Goal: Information Seeking & Learning: Learn about a topic

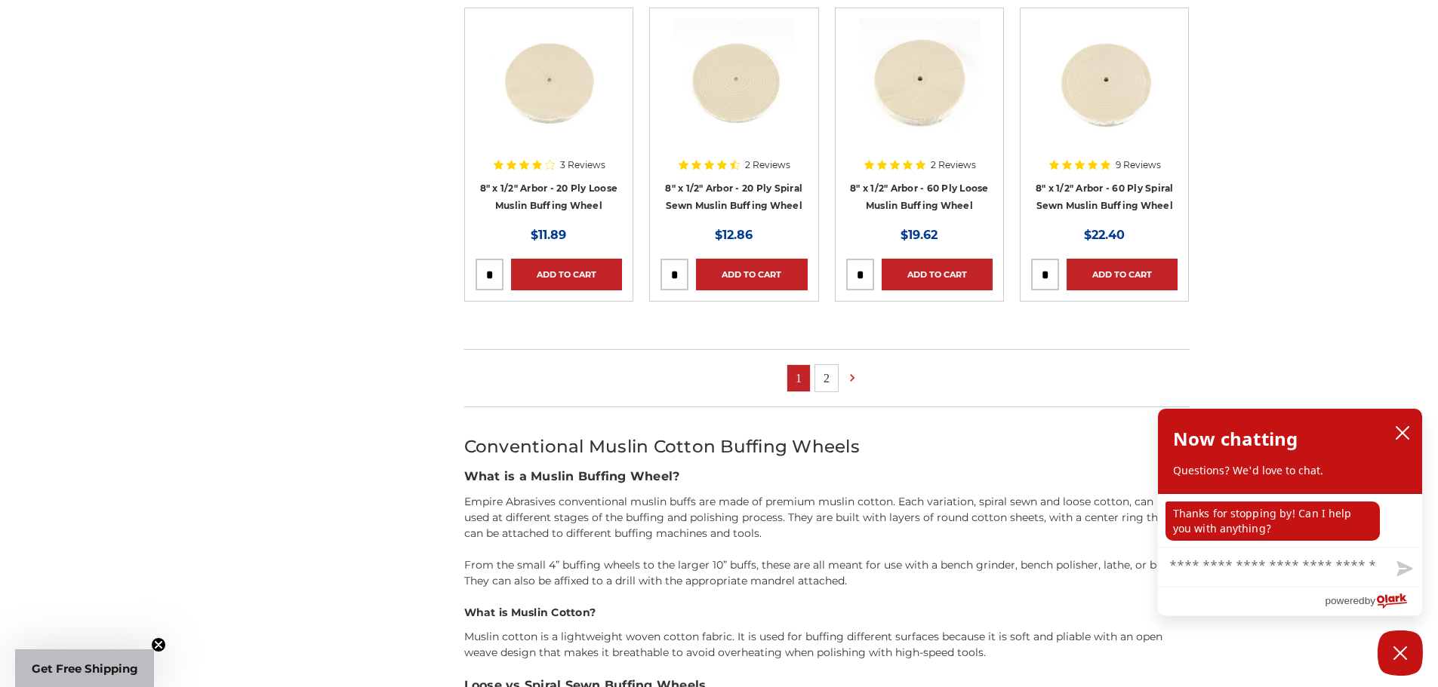
scroll to position [981, 0]
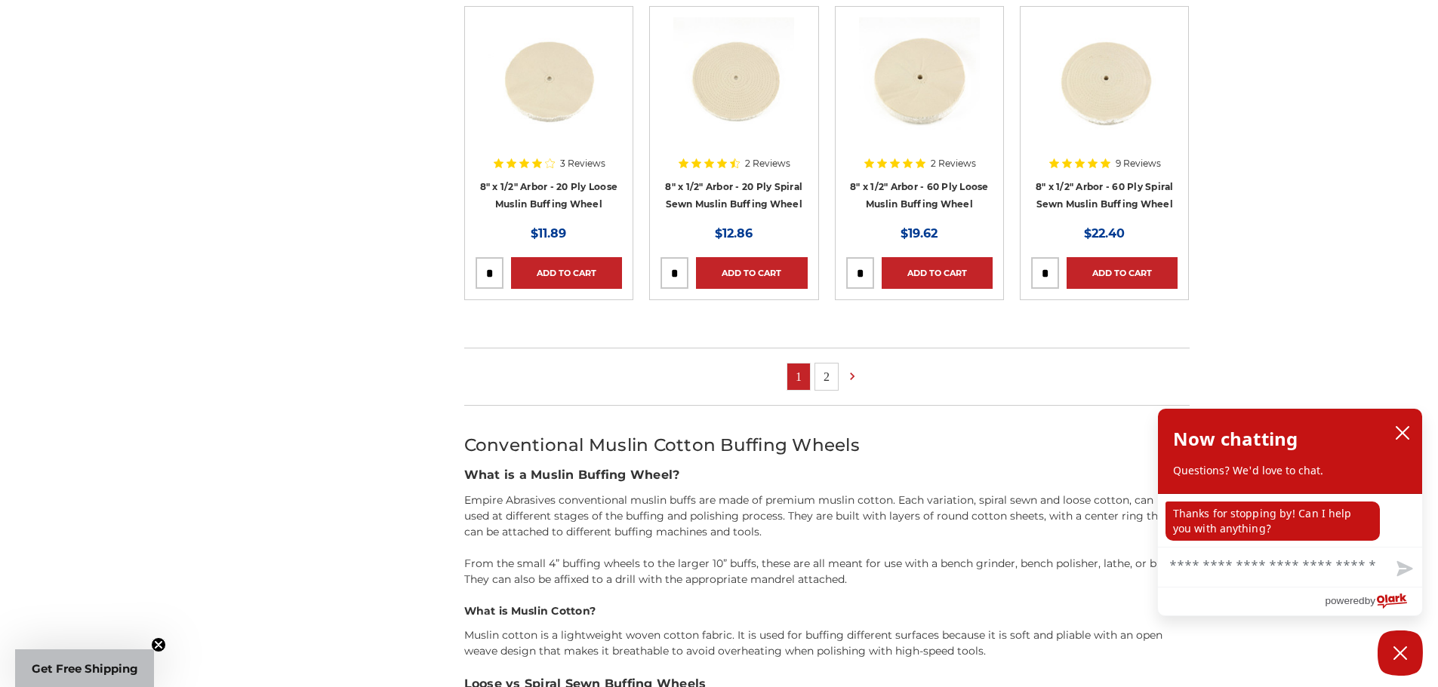
click at [826, 374] on link "2" at bounding box center [826, 377] width 23 height 26
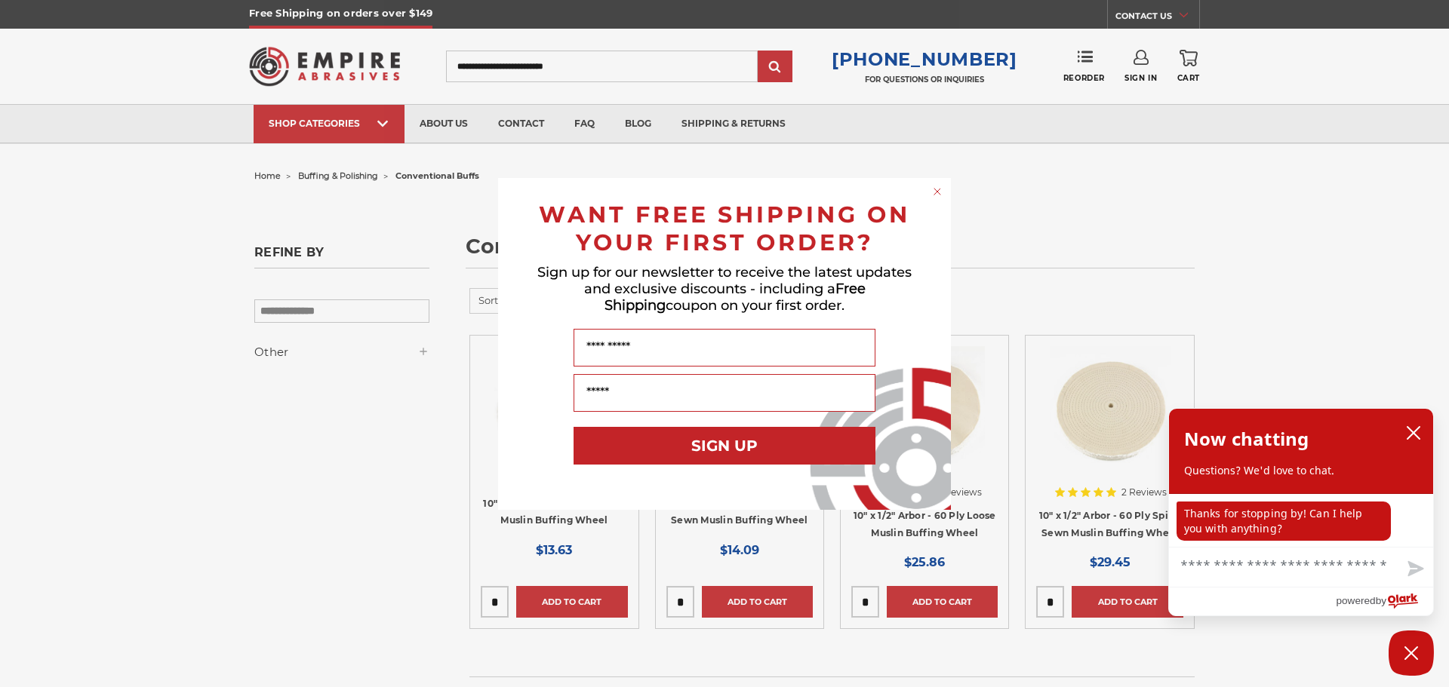
click at [932, 190] on circle "Close dialog" at bounding box center [937, 191] width 14 height 14
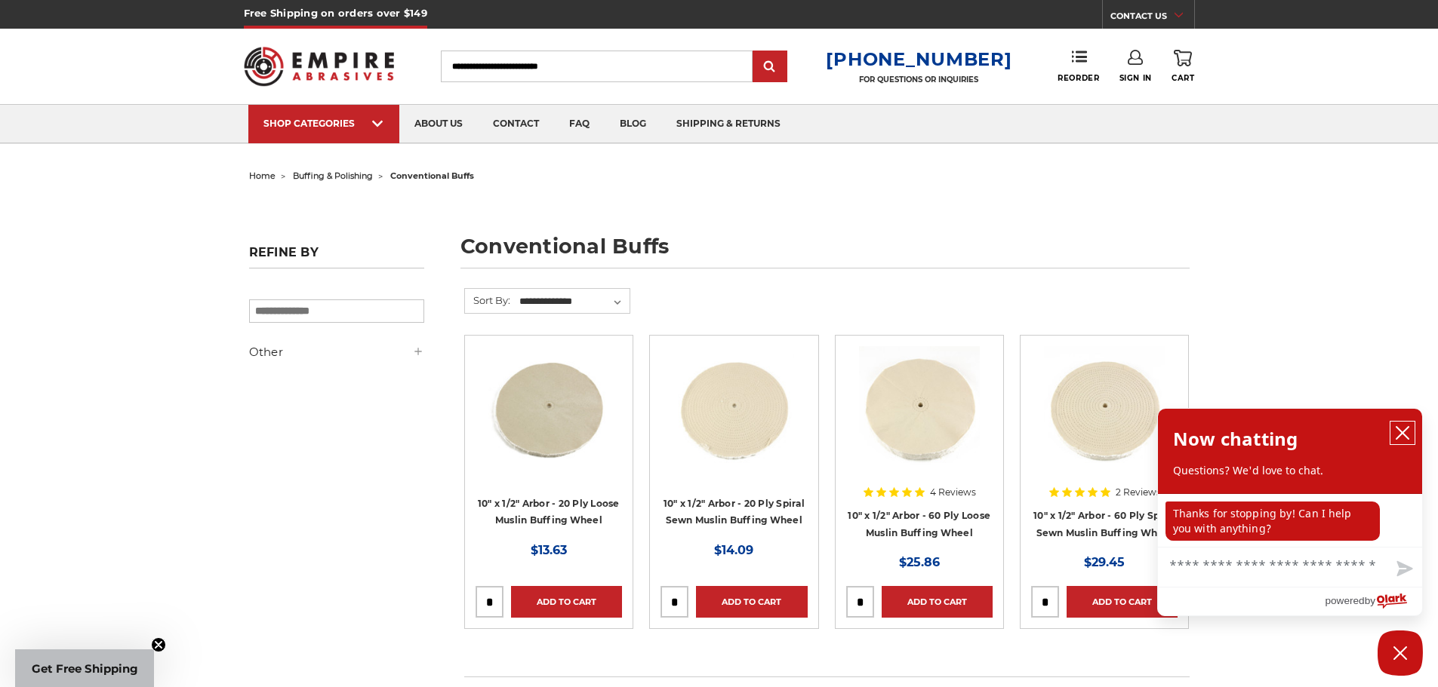
click at [1401, 435] on icon "close chatbox" at bounding box center [1402, 433] width 12 height 12
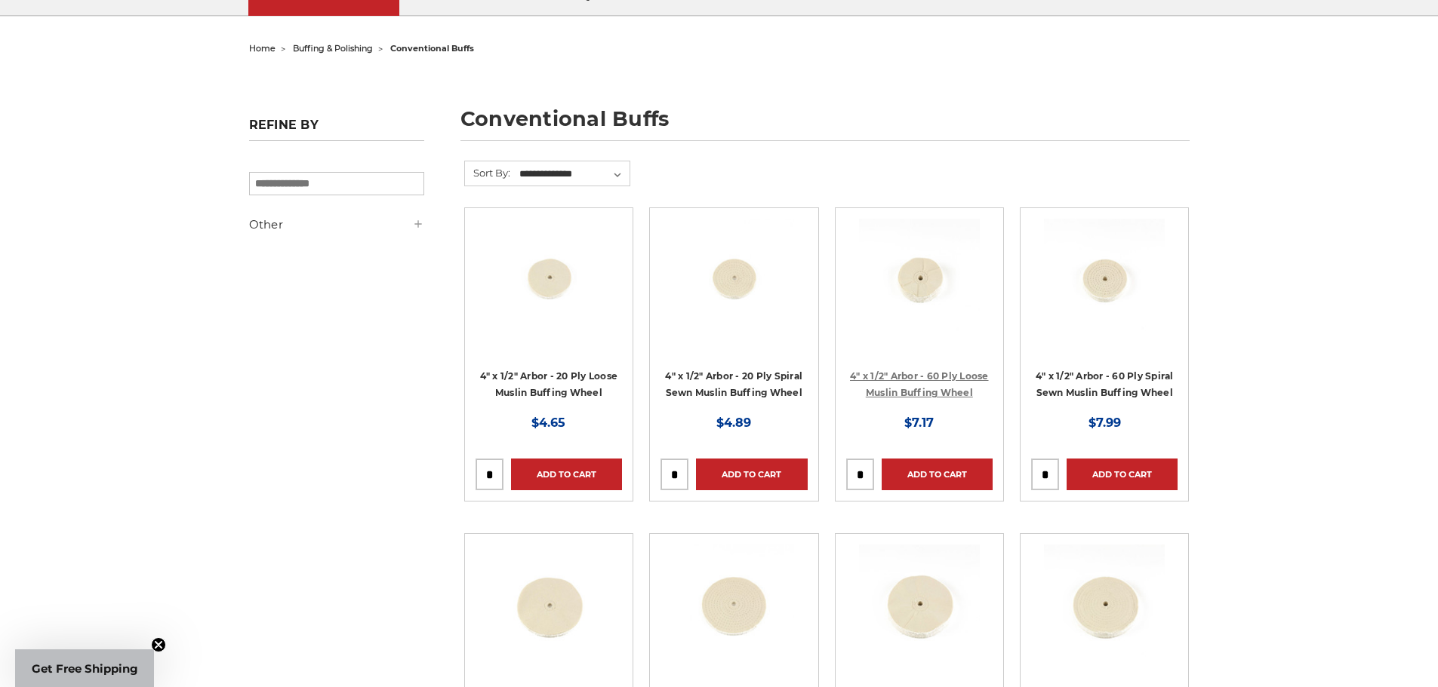
scroll to position [151, 0]
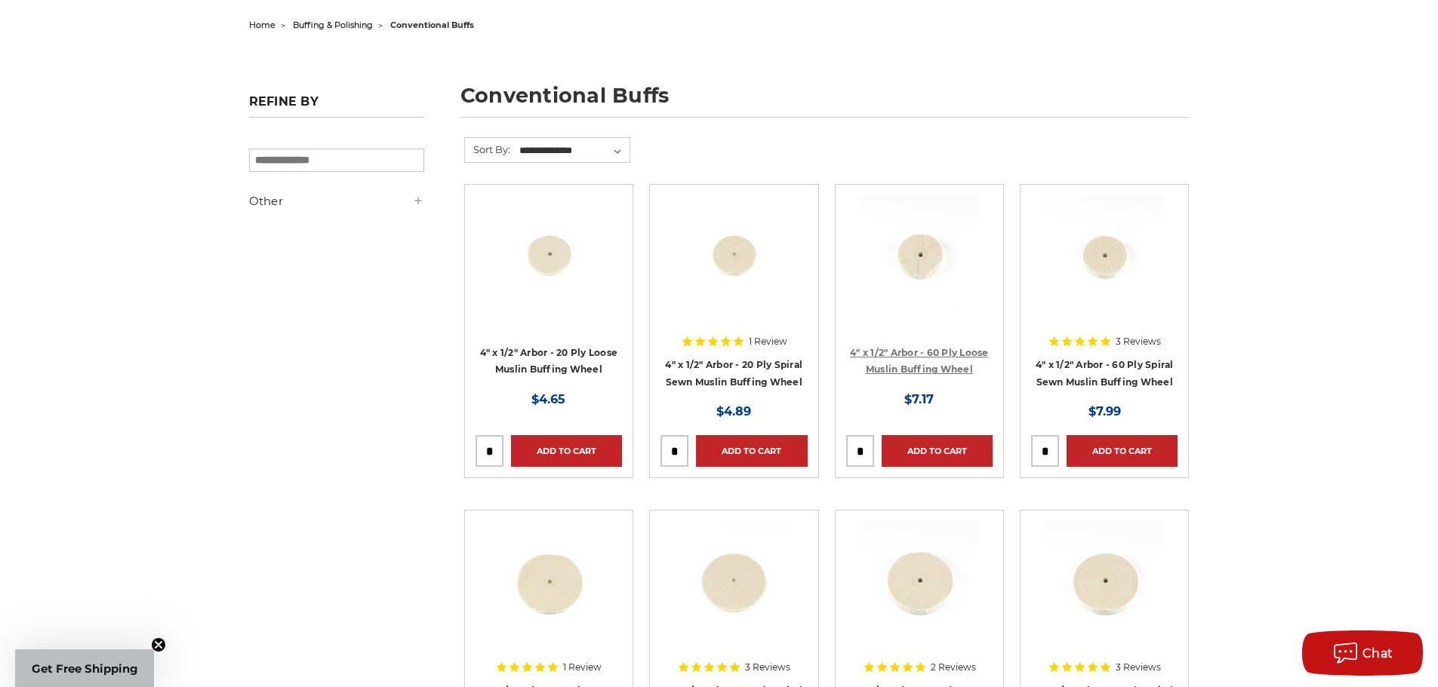
click at [922, 347] on link "4" x 1/2" Arbor - 60 Ply Loose Muslin Buffing Wheel" at bounding box center [919, 361] width 139 height 29
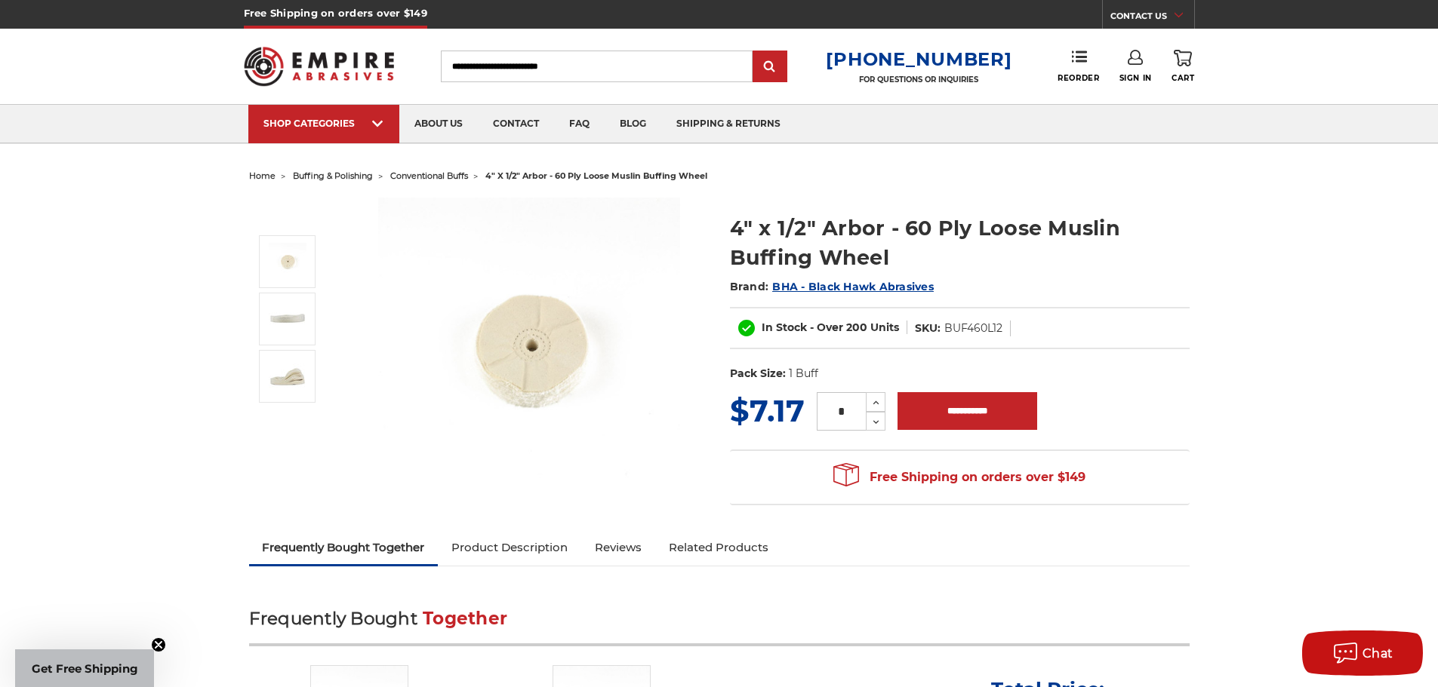
click at [543, 342] on img at bounding box center [529, 349] width 302 height 302
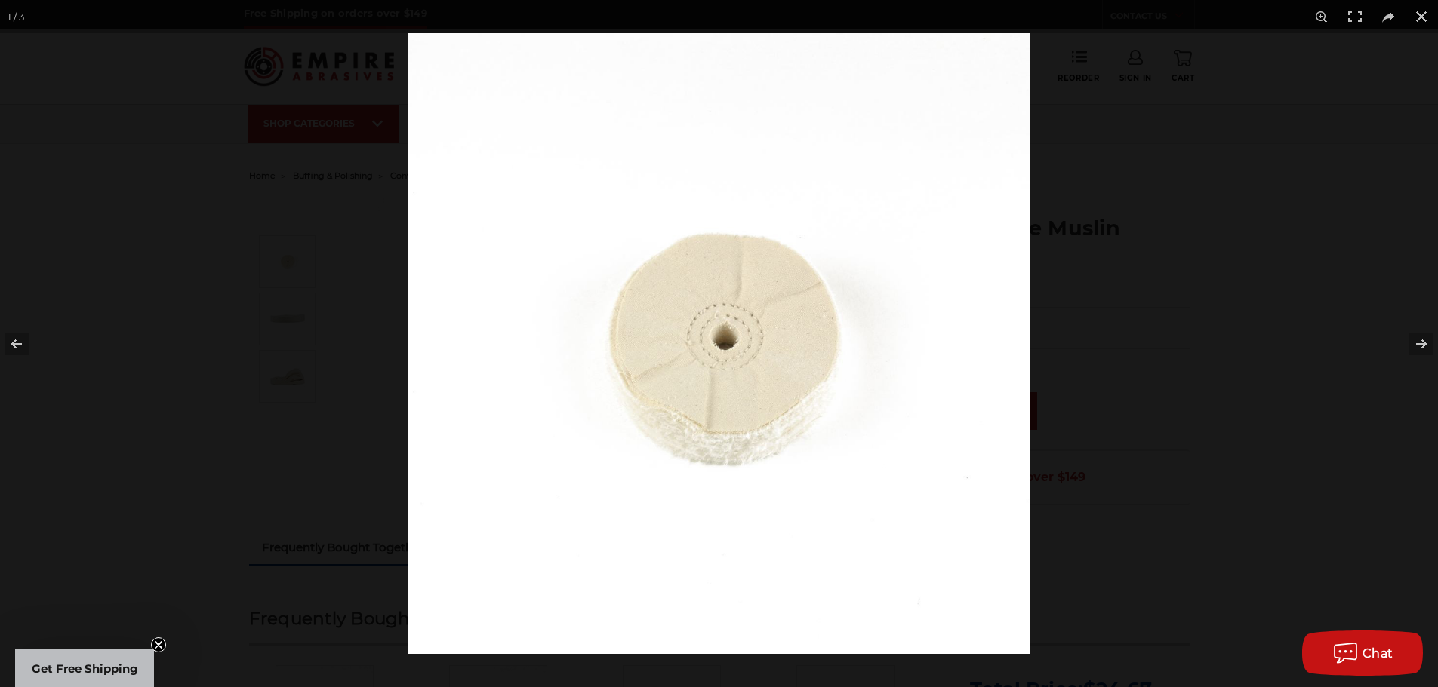
click at [650, 344] on img at bounding box center [718, 343] width 621 height 621
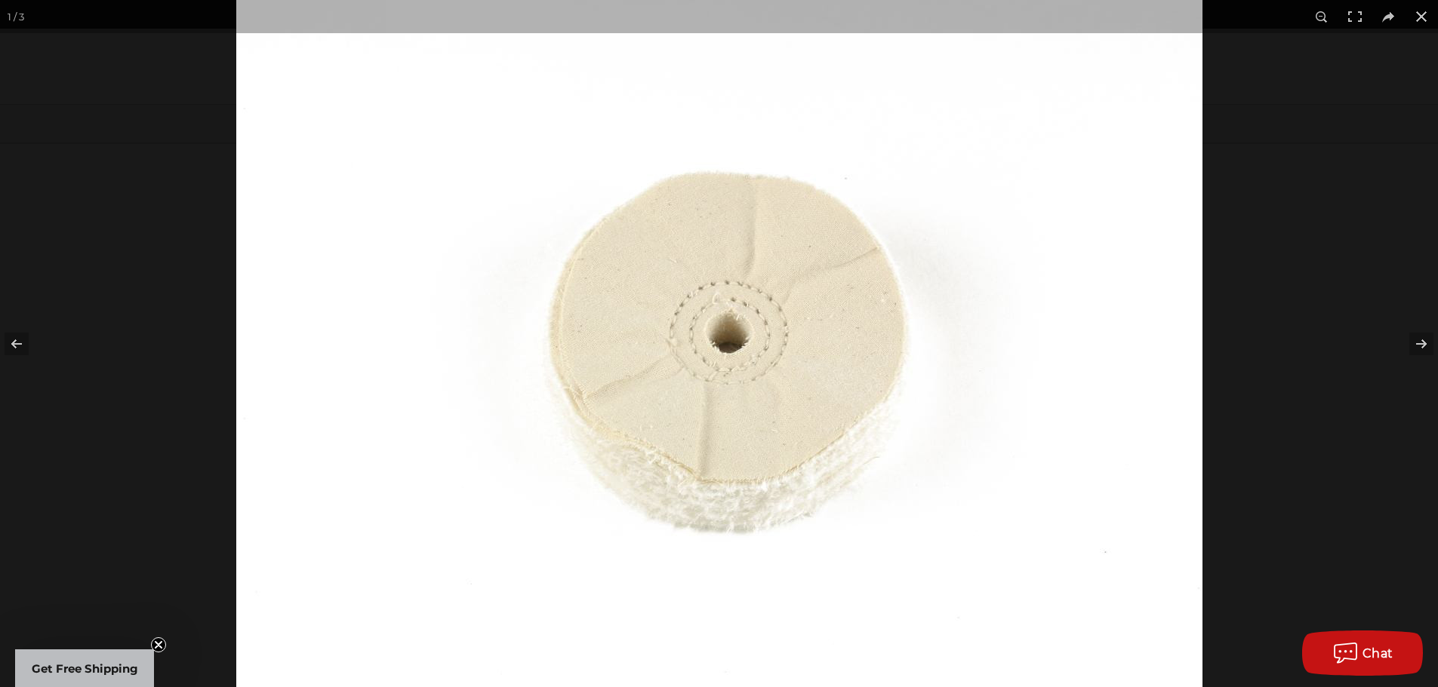
click at [653, 344] on img at bounding box center [719, 343] width 966 height 966
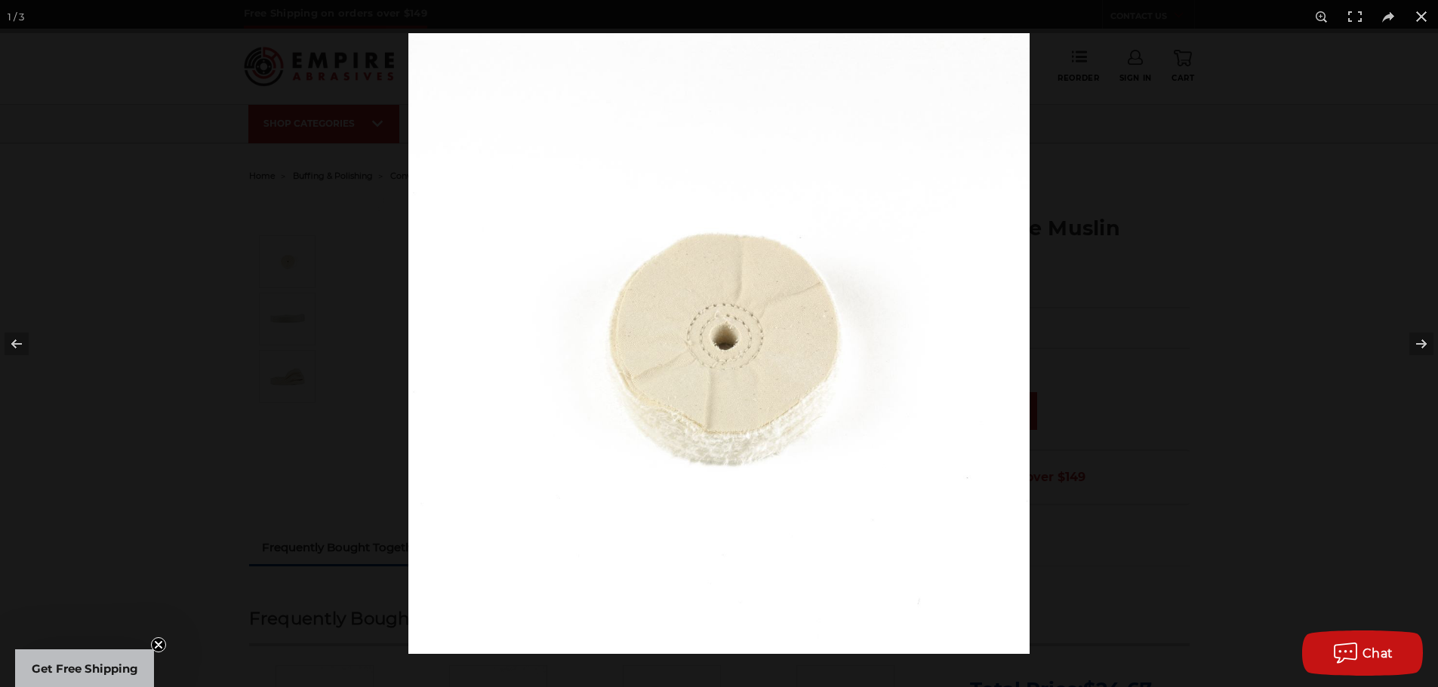
click at [656, 342] on img at bounding box center [718, 343] width 621 height 621
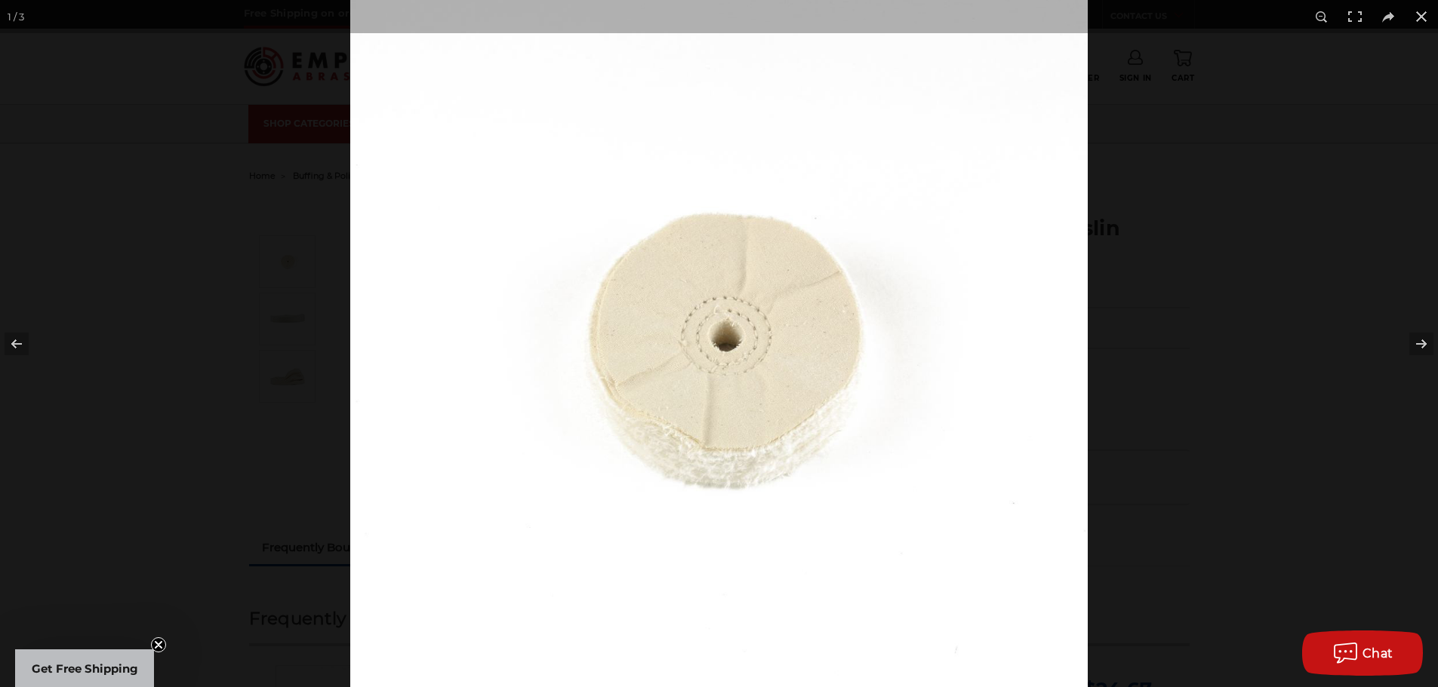
click at [656, 342] on img at bounding box center [718, 344] width 737 height 737
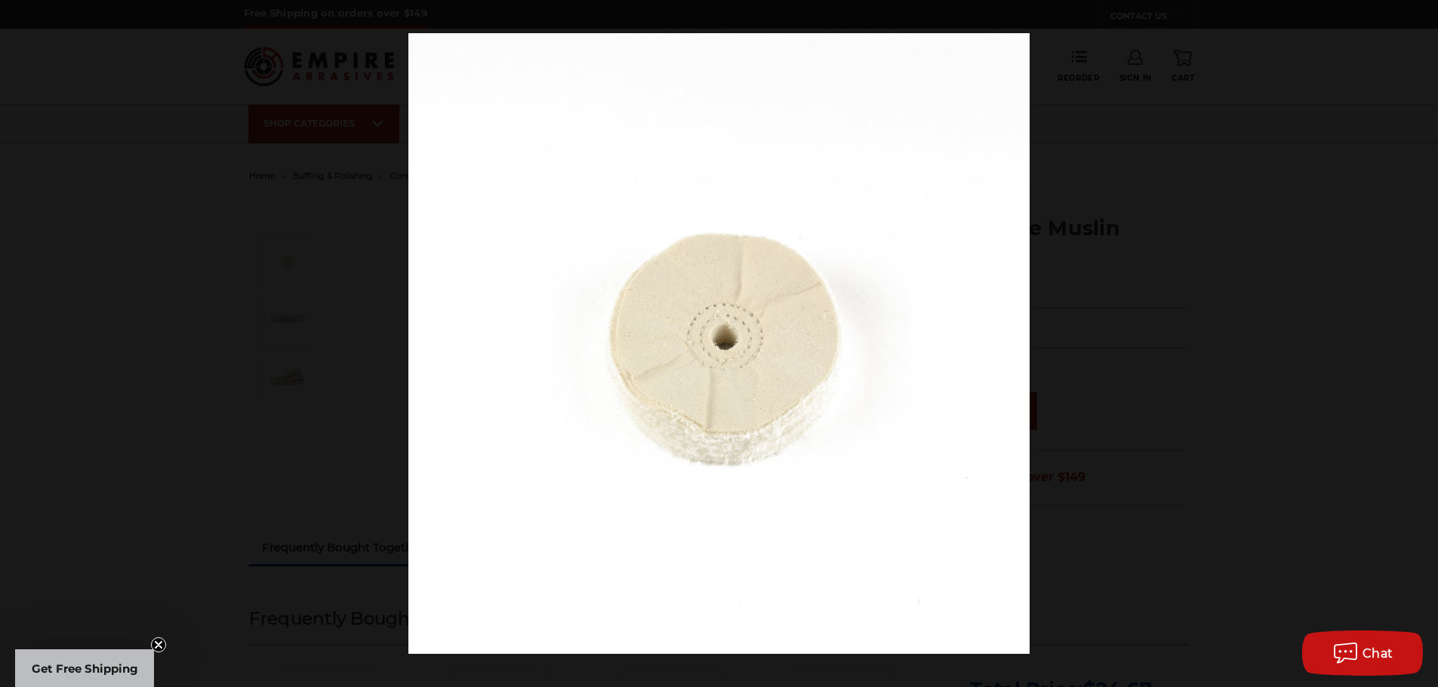
click at [1342, 333] on div at bounding box center [1127, 376] width 1438 height 687
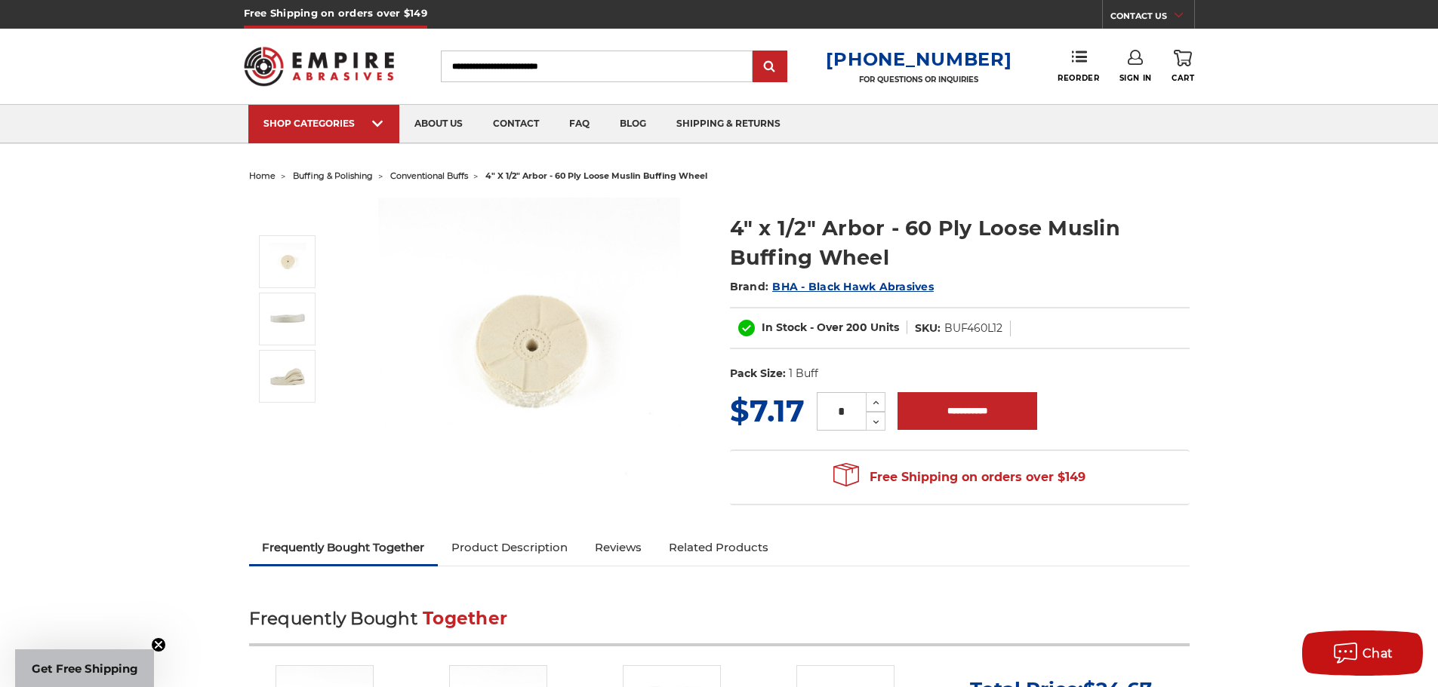
click at [850, 286] on span "BHA - Black Hawk Abrasives" at bounding box center [852, 287] width 161 height 14
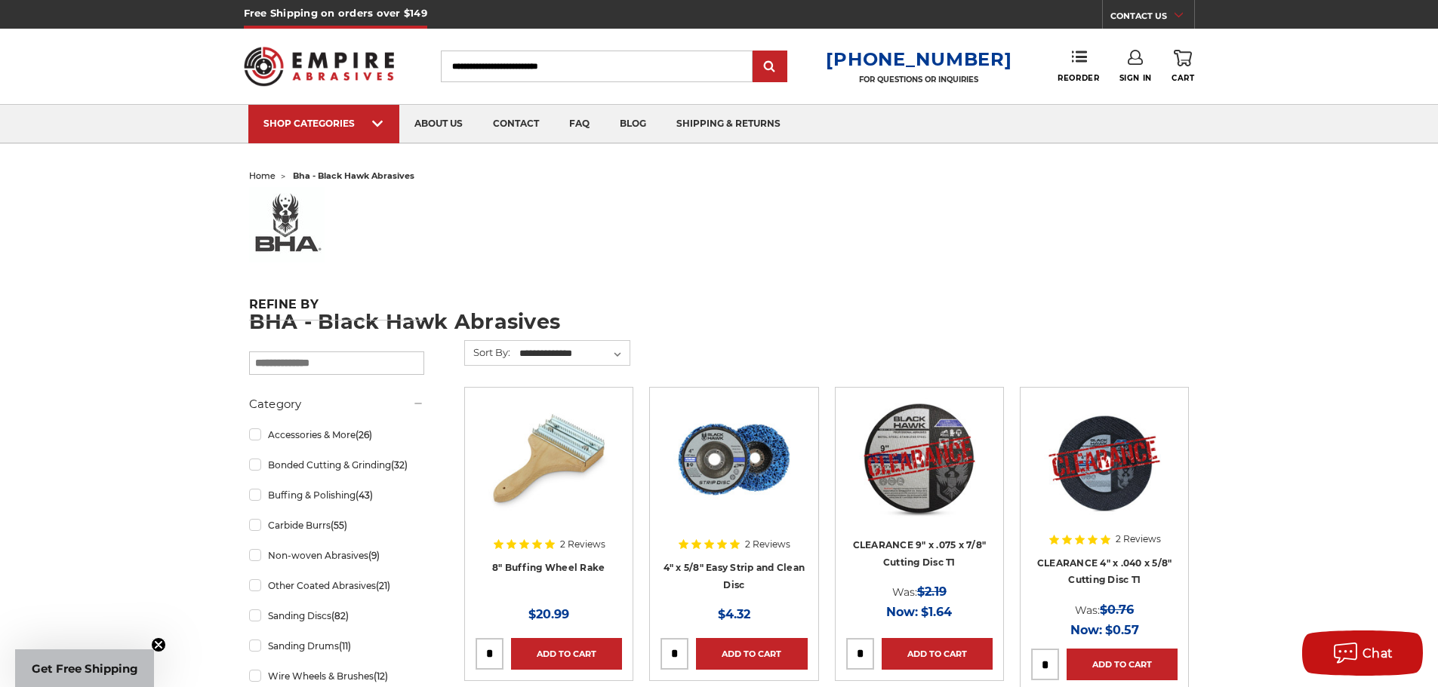
drag, startPoint x: 315, startPoint y: 317, endPoint x: 555, endPoint y: 318, distance: 240.7
click at [556, 318] on h1 "BHA - Black Hawk Abrasives" at bounding box center [719, 322] width 940 height 20
drag, startPoint x: 556, startPoint y: 318, endPoint x: 321, endPoint y: 316, distance: 235.5
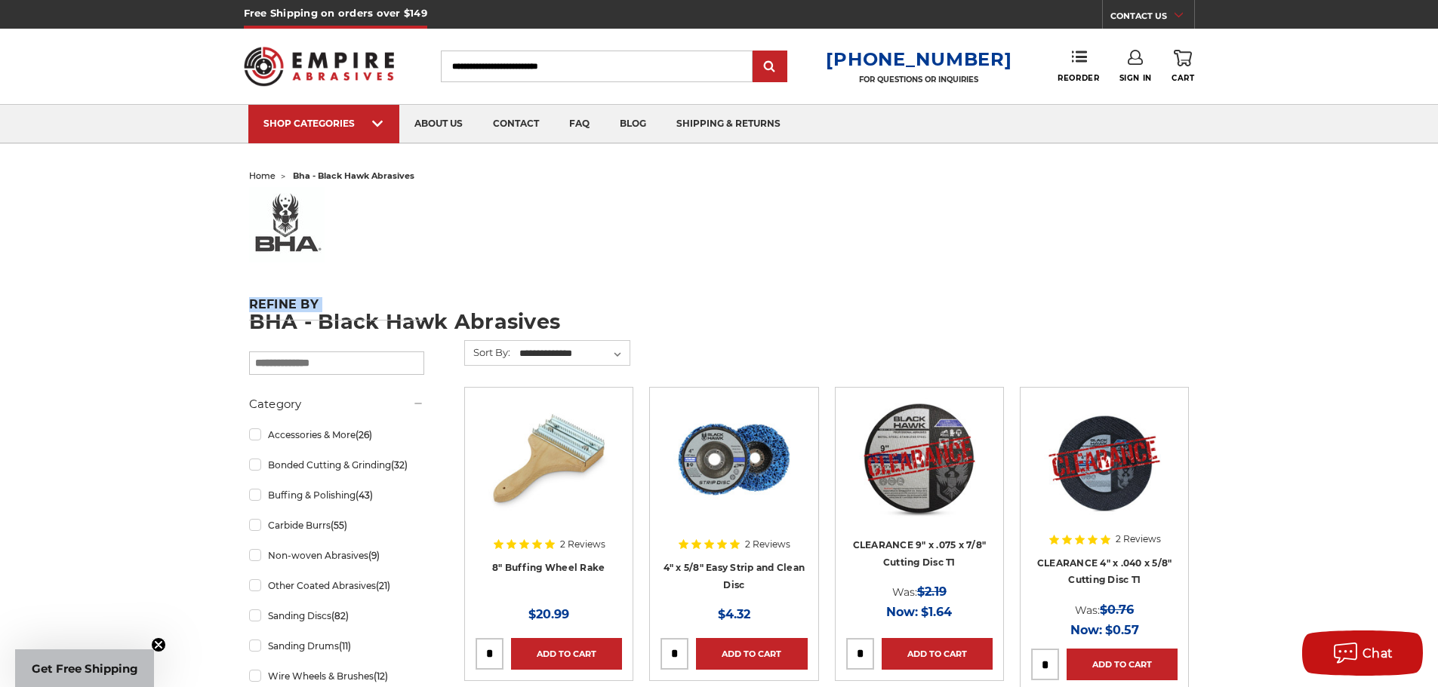
click at [423, 300] on h5 "Refine by" at bounding box center [336, 308] width 175 height 23
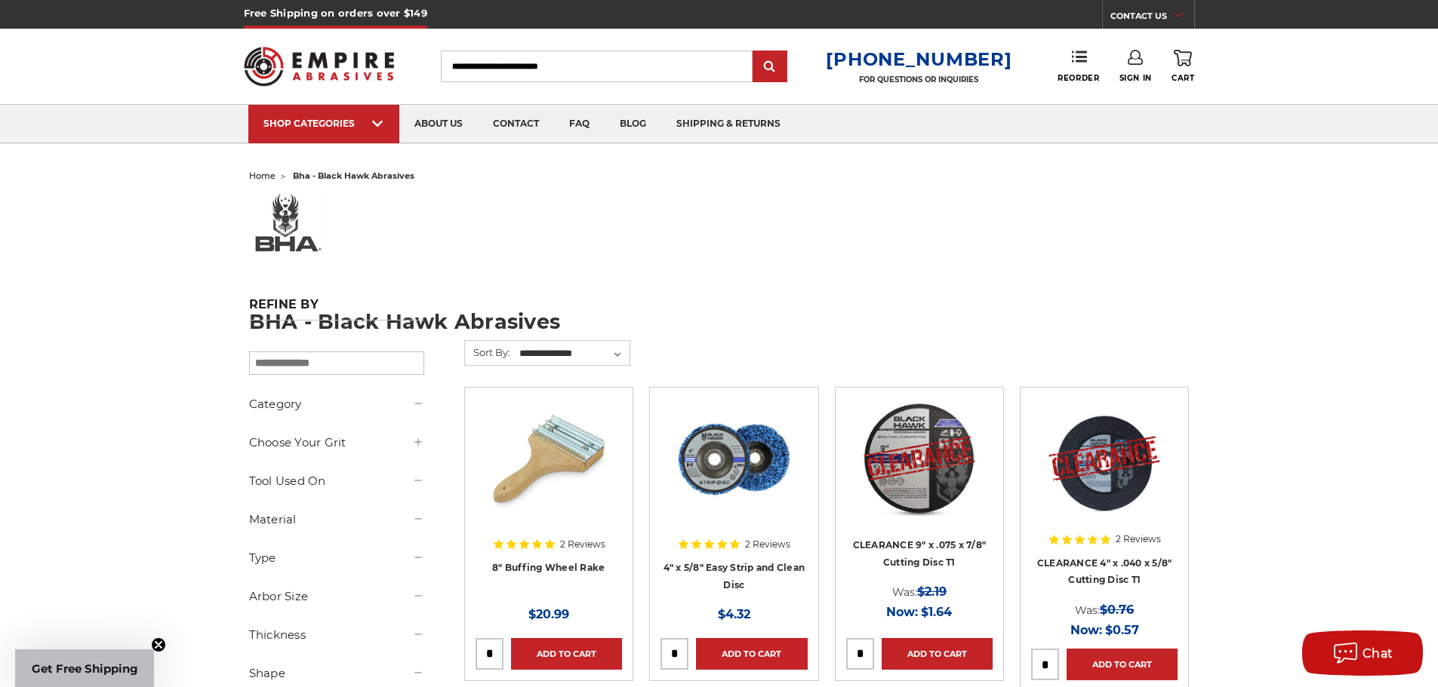
click at [358, 328] on div "Refine by ×" at bounding box center [336, 336] width 175 height 78
drag, startPoint x: 325, startPoint y: 317, endPoint x: 399, endPoint y: 322, distance: 74.1
click at [398, 322] on div "Refine by ×" at bounding box center [336, 336] width 175 height 78
drag, startPoint x: 590, startPoint y: 315, endPoint x: 318, endPoint y: 318, distance: 272.4
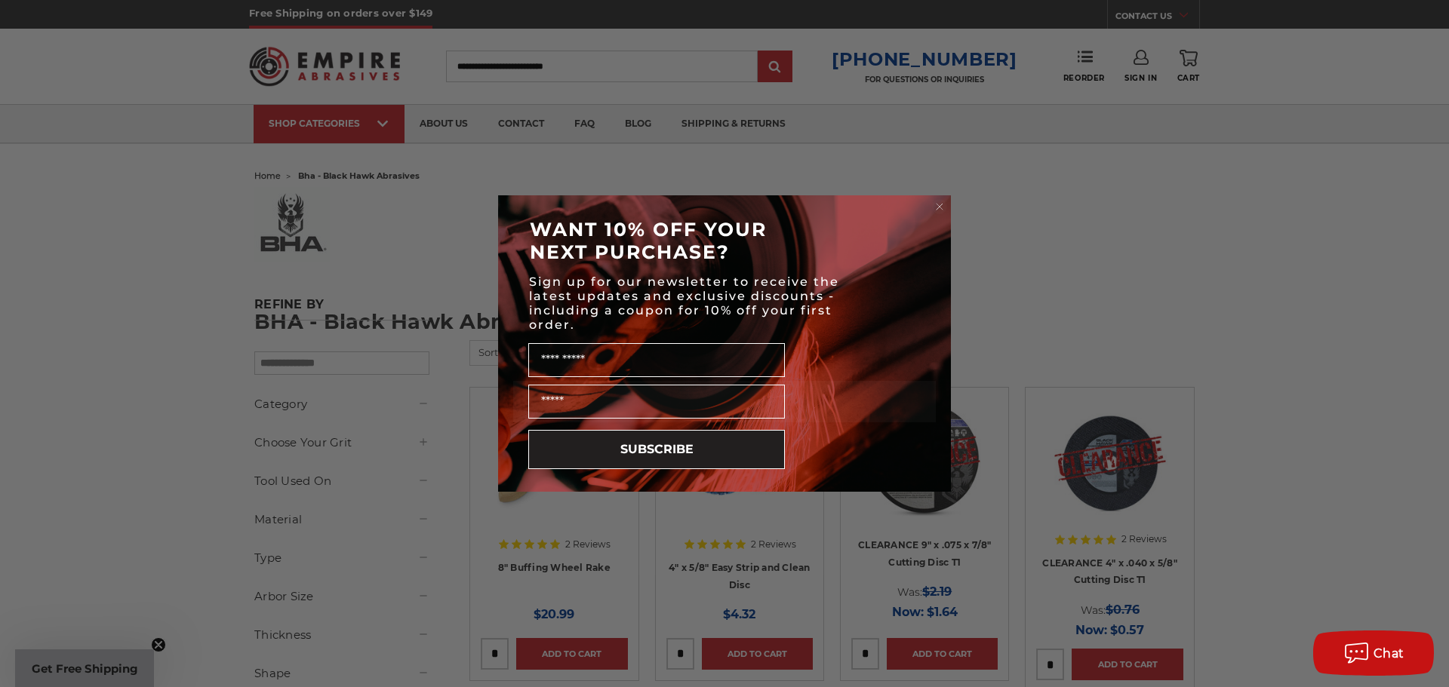
click at [584, 69] on div "Close dialog WANT 10% OFF YOUR NEXT PURCHASE? Sign up for our newsletter to rec…" at bounding box center [724, 343] width 1449 height 687
click at [941, 205] on icon "Close dialog" at bounding box center [940, 207] width 6 height 6
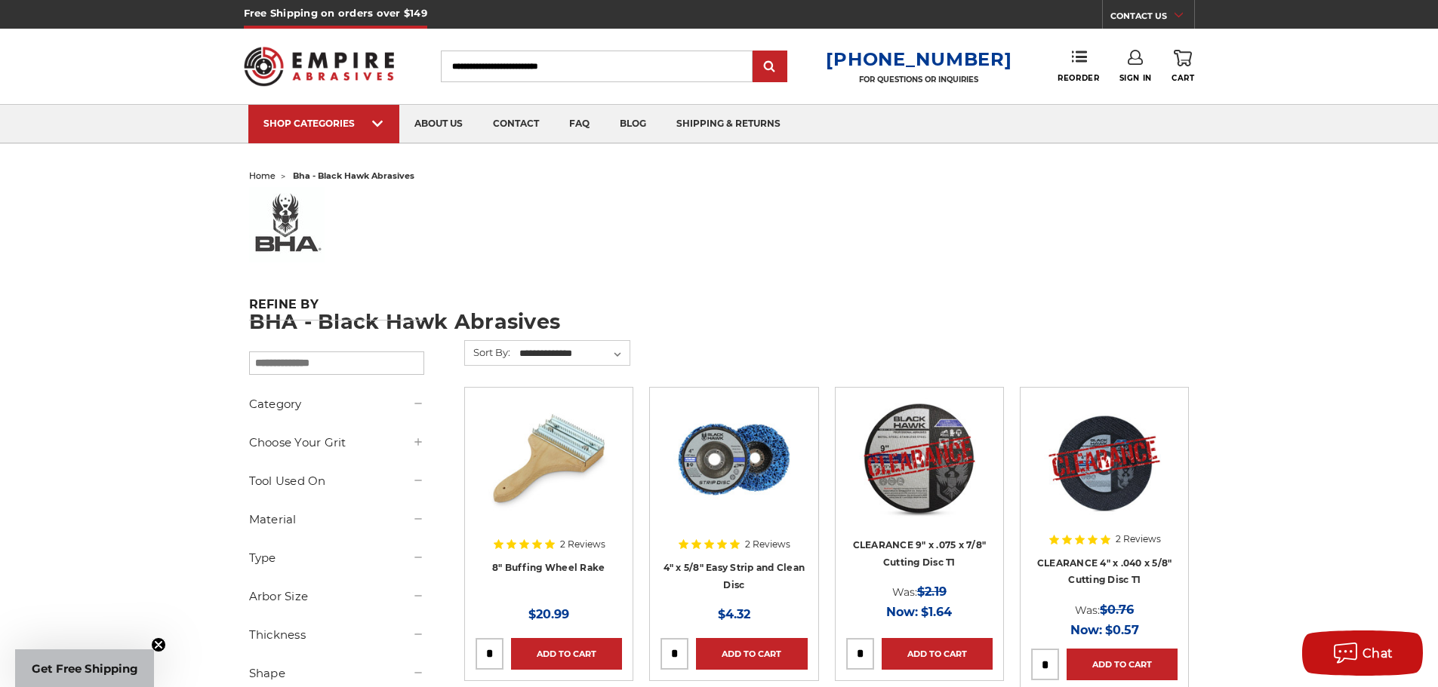
click at [294, 400] on h5 "Category" at bounding box center [336, 404] width 175 height 18
click at [297, 408] on h5 "Category" at bounding box center [336, 404] width 175 height 18
click at [414, 404] on icon at bounding box center [418, 404] width 12 height 12
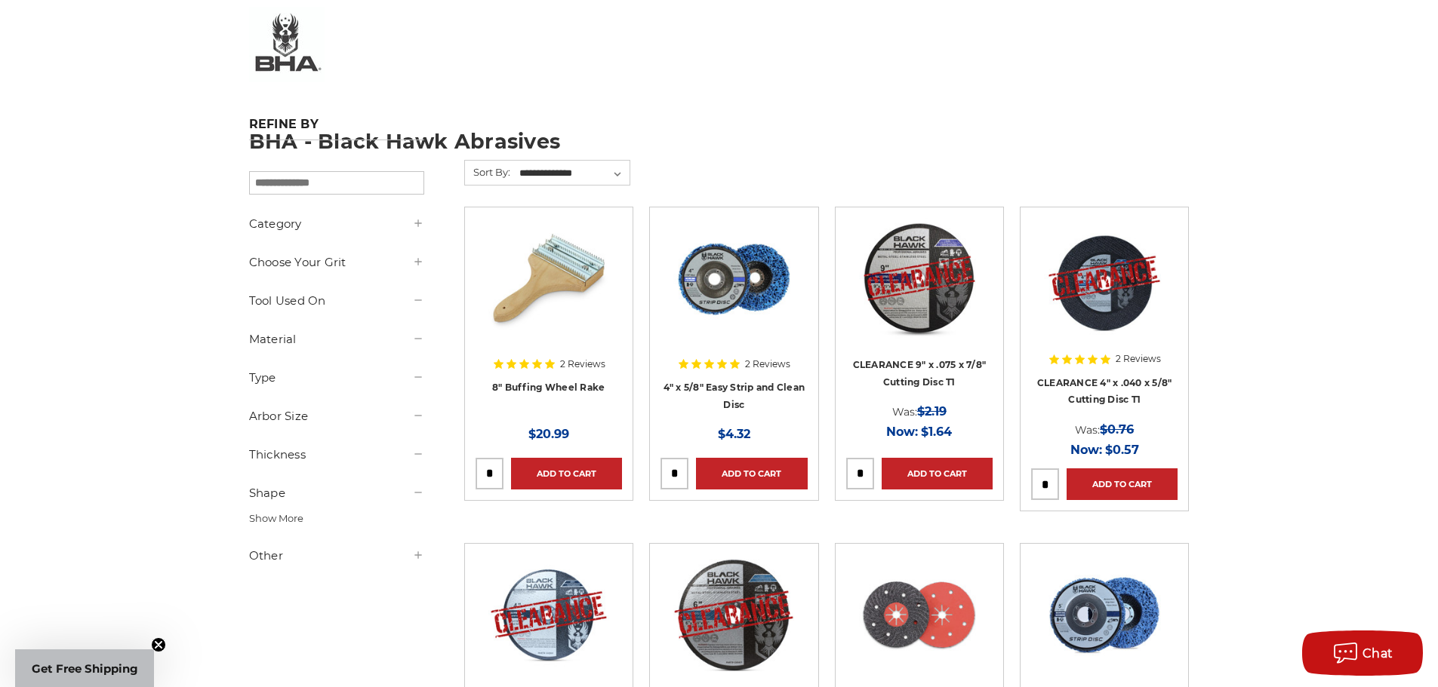
scroll to position [302, 0]
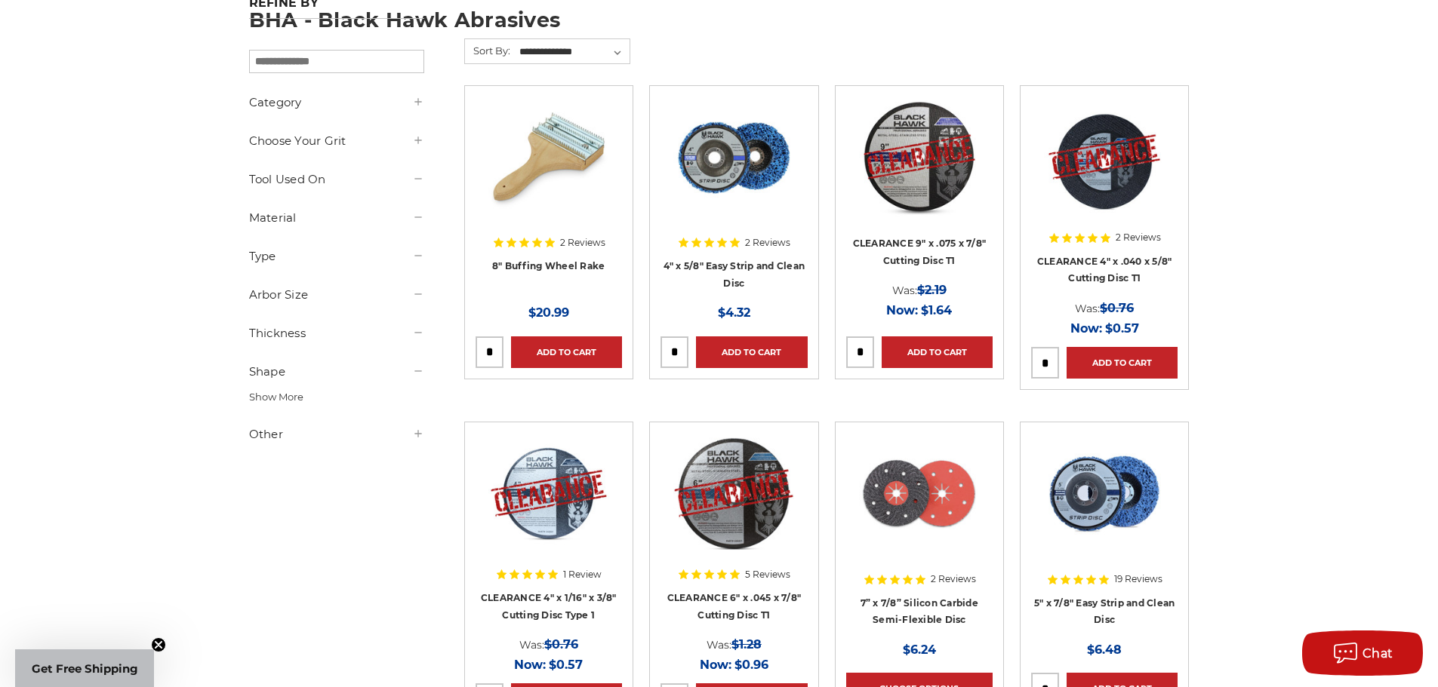
drag, startPoint x: 294, startPoint y: 349, endPoint x: 276, endPoint y: 338, distance: 20.7
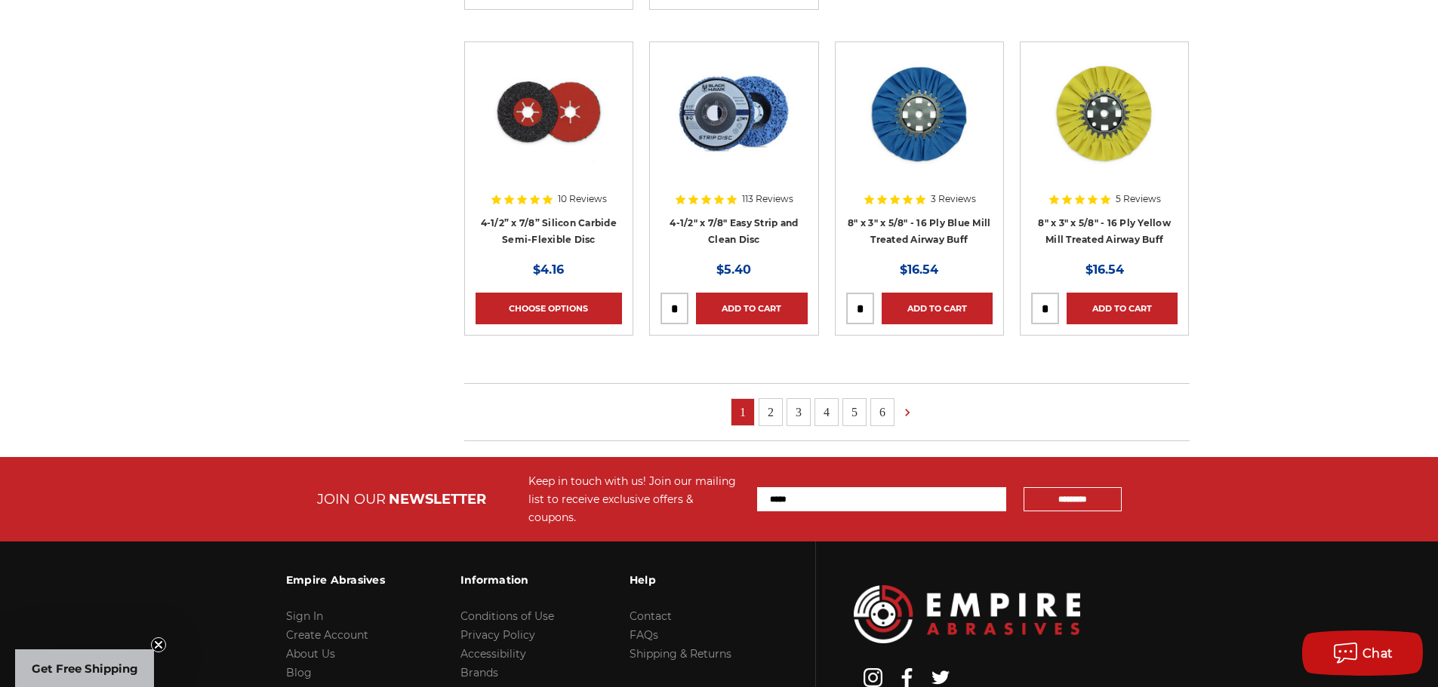
scroll to position [1126, 0]
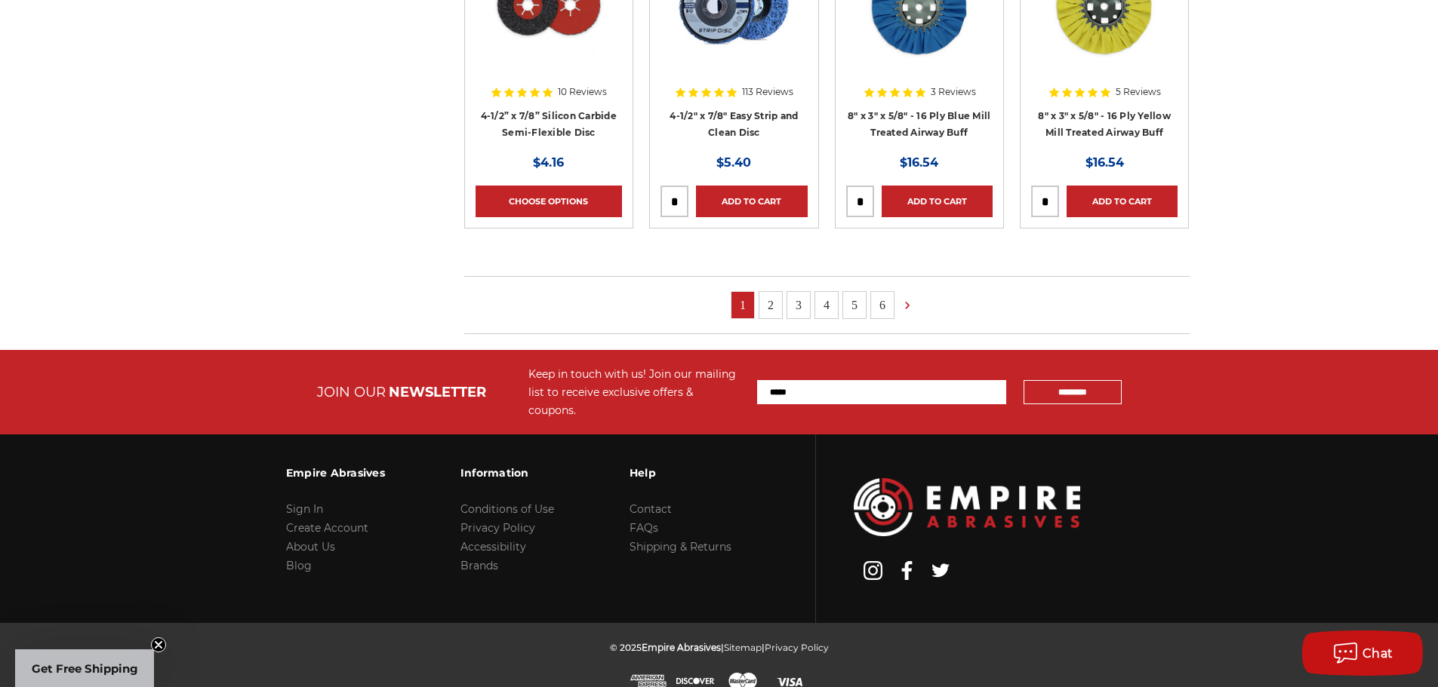
click at [776, 301] on link "2" at bounding box center [770, 305] width 23 height 26
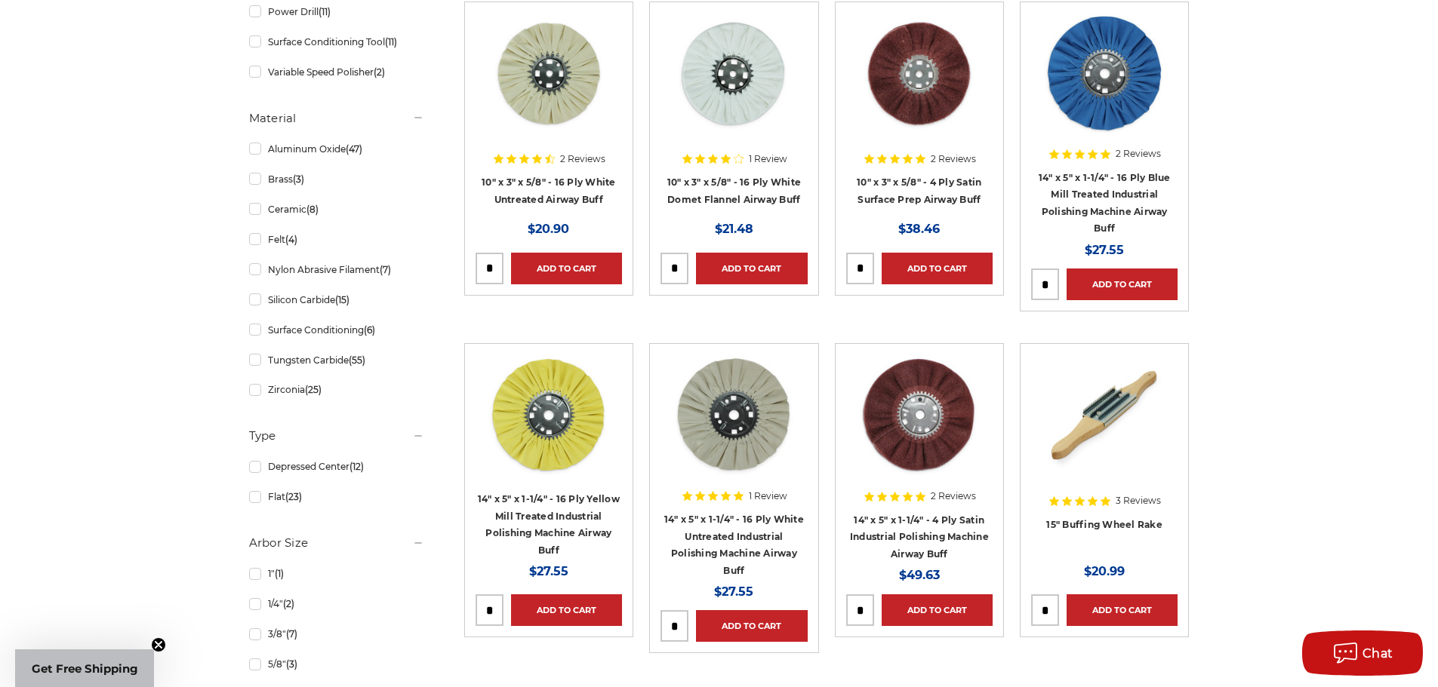
scroll to position [830, 0]
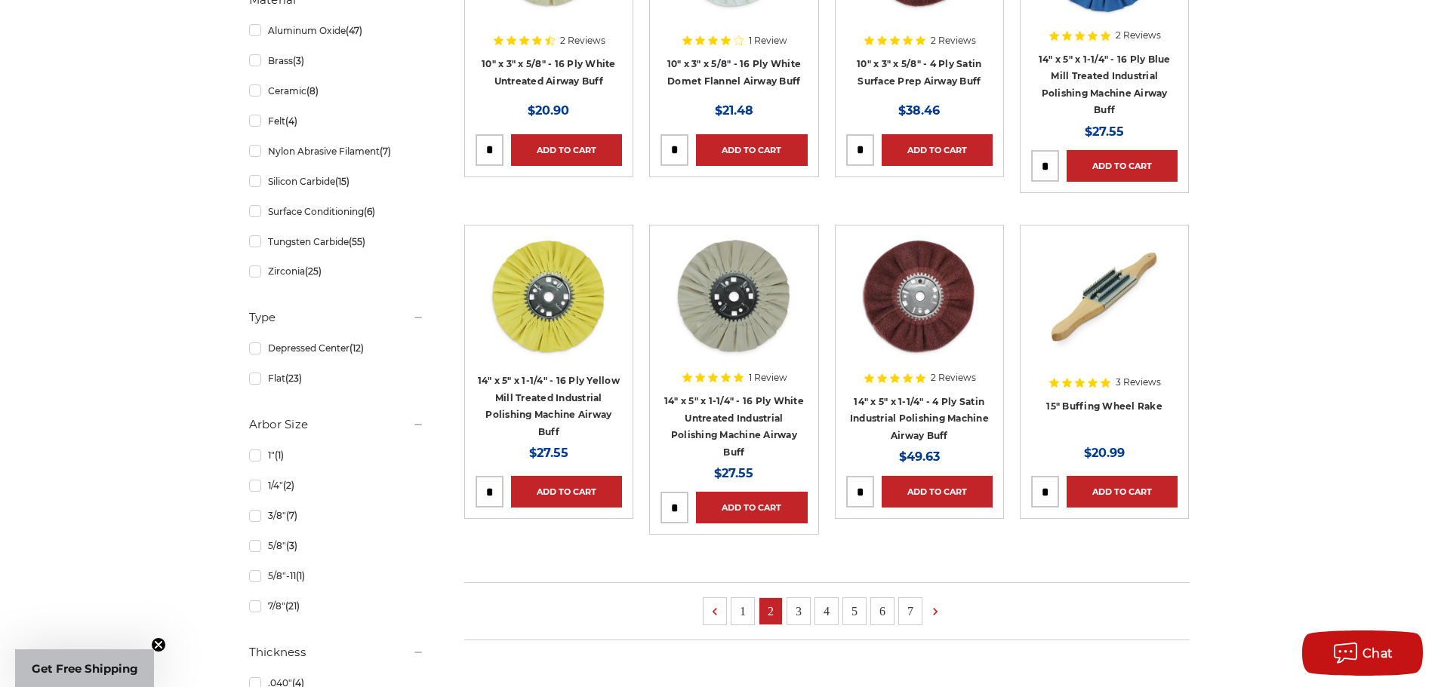
click at [795, 613] on link "3" at bounding box center [798, 611] width 23 height 26
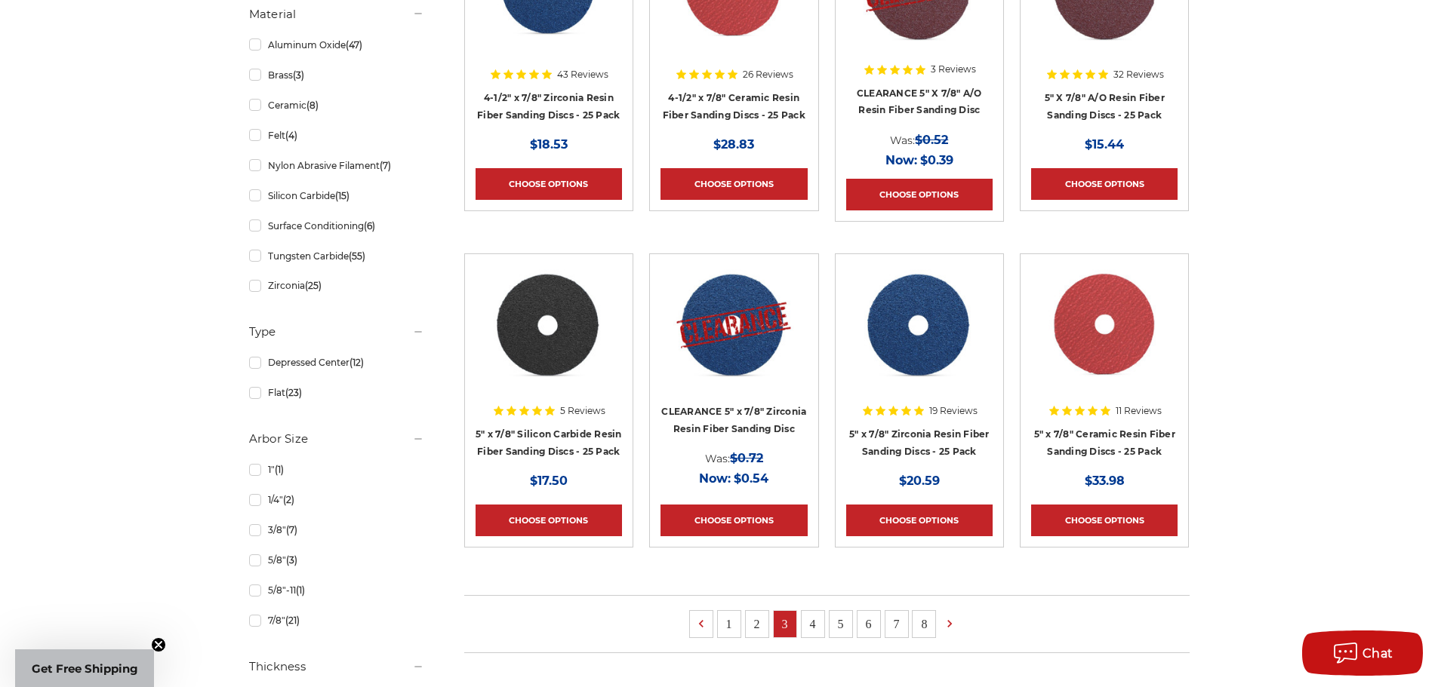
scroll to position [830, 0]
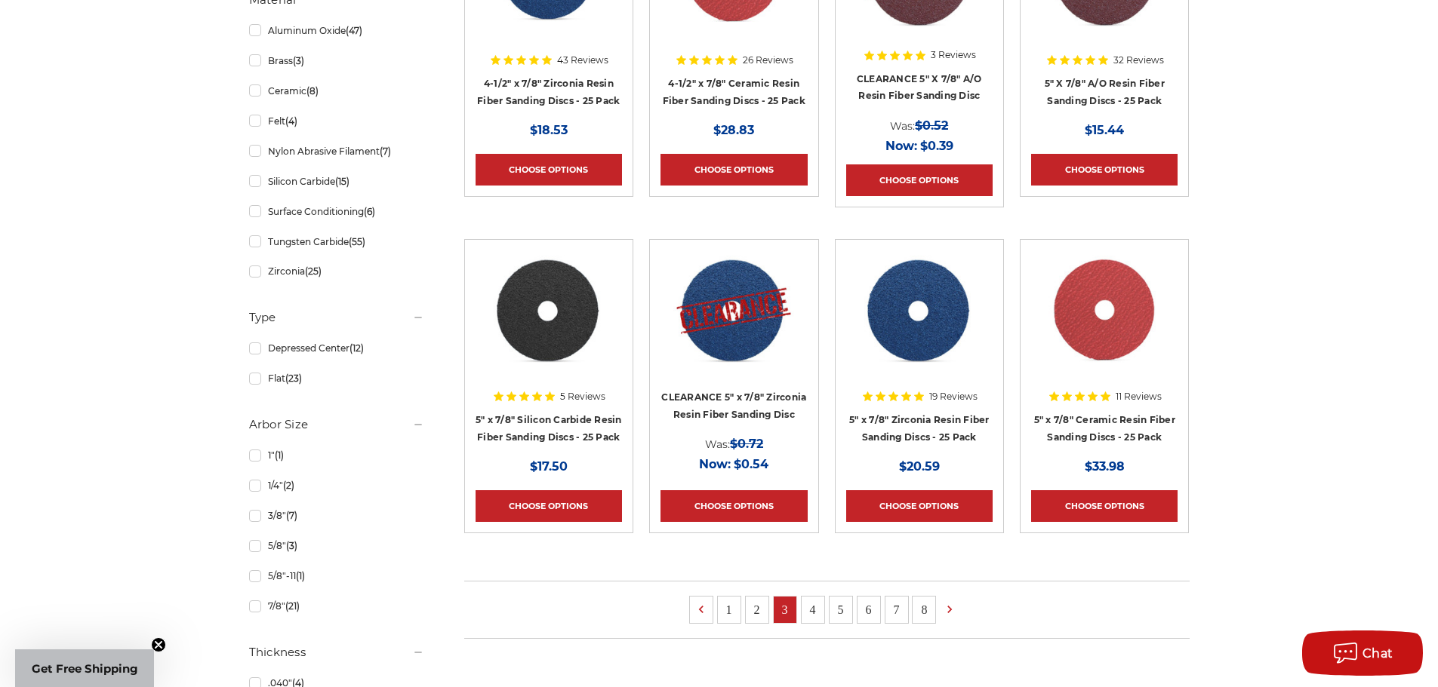
click at [807, 605] on link "4" at bounding box center [812, 610] width 23 height 26
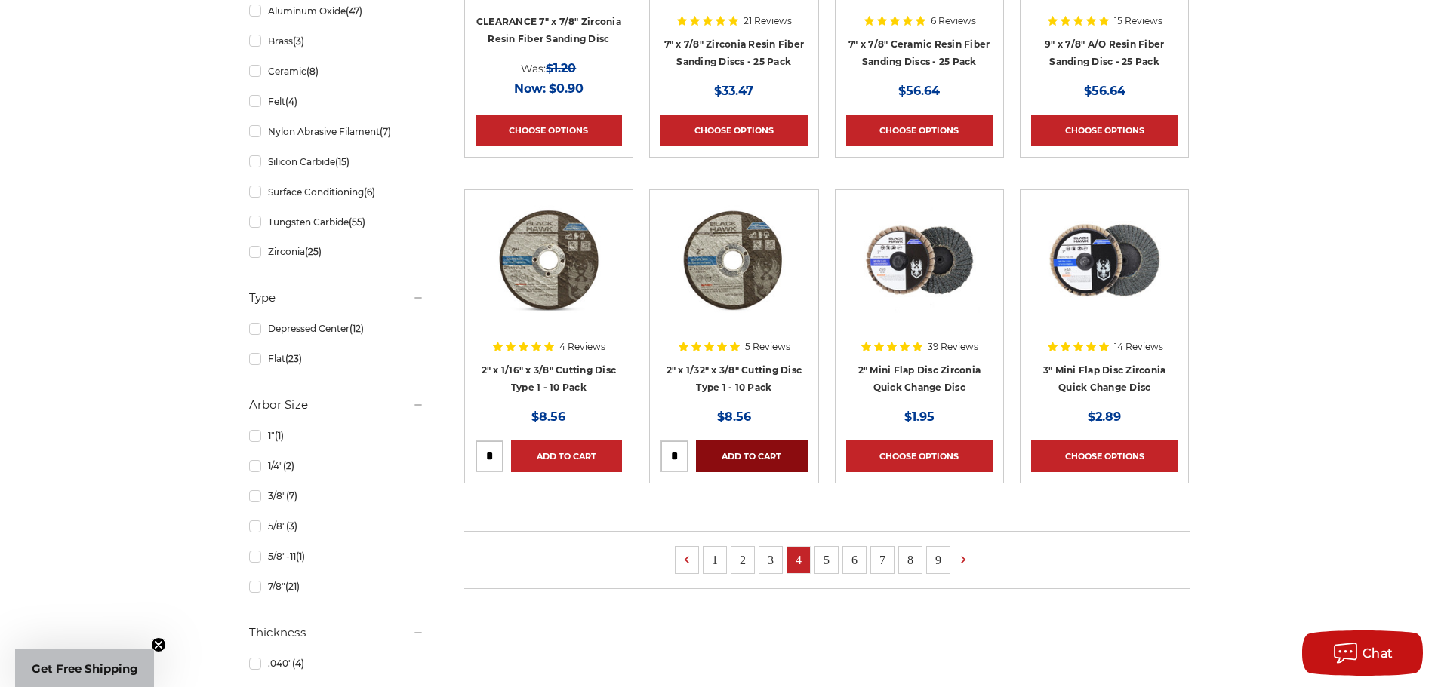
scroll to position [906, 0]
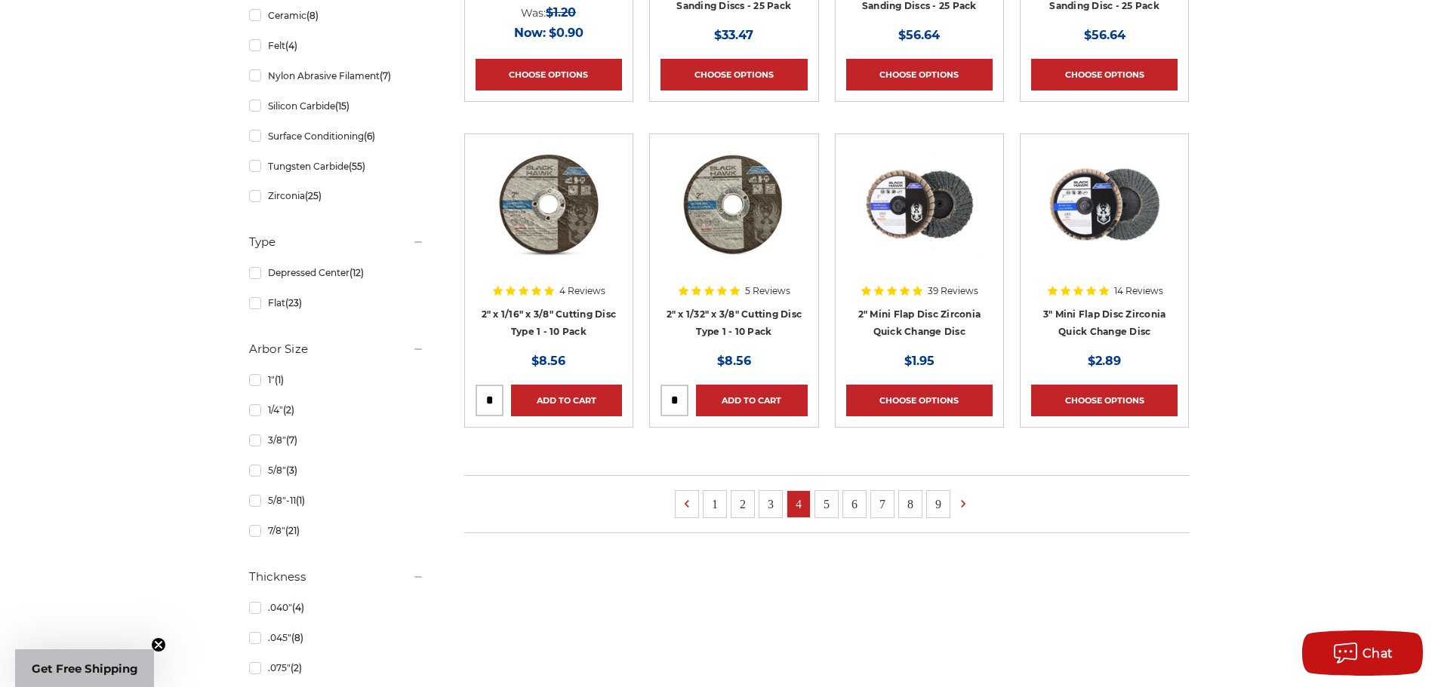
click at [823, 499] on link "5" at bounding box center [826, 504] width 23 height 26
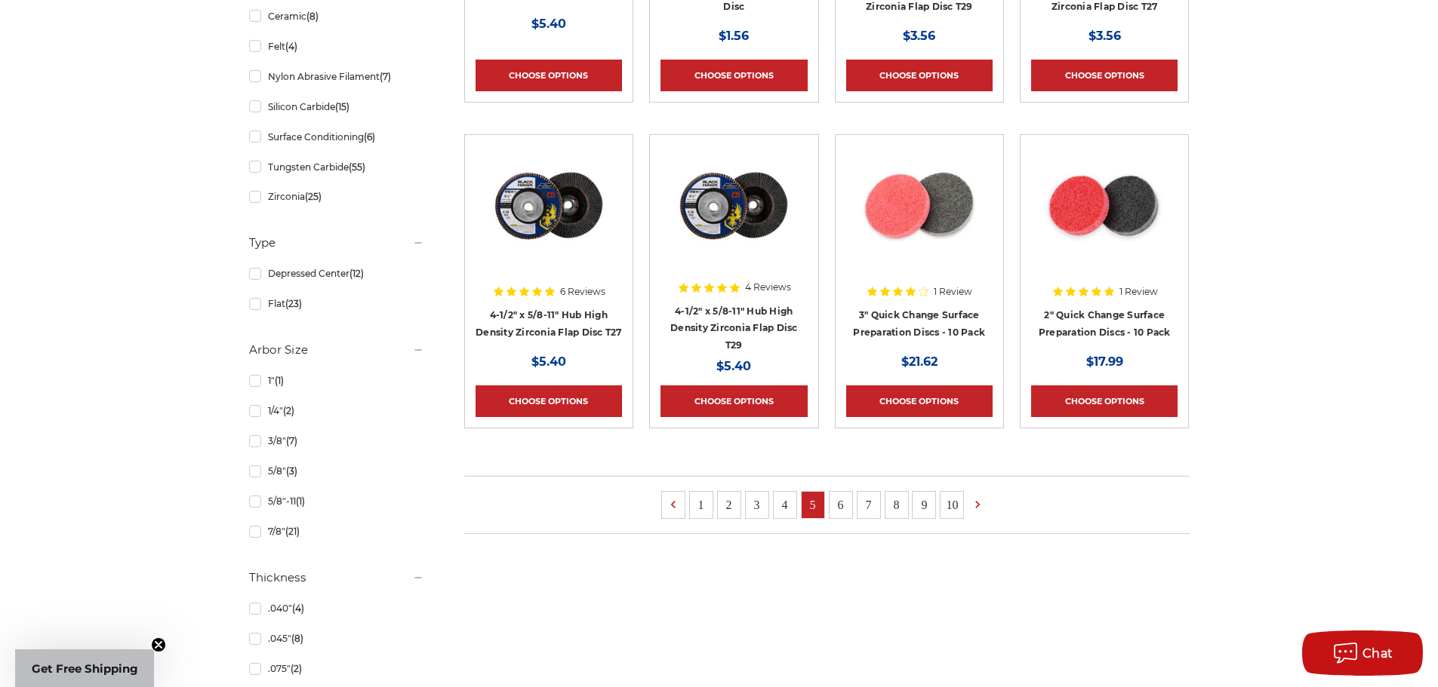
scroll to position [906, 0]
click at [838, 505] on link "6" at bounding box center [840, 504] width 23 height 26
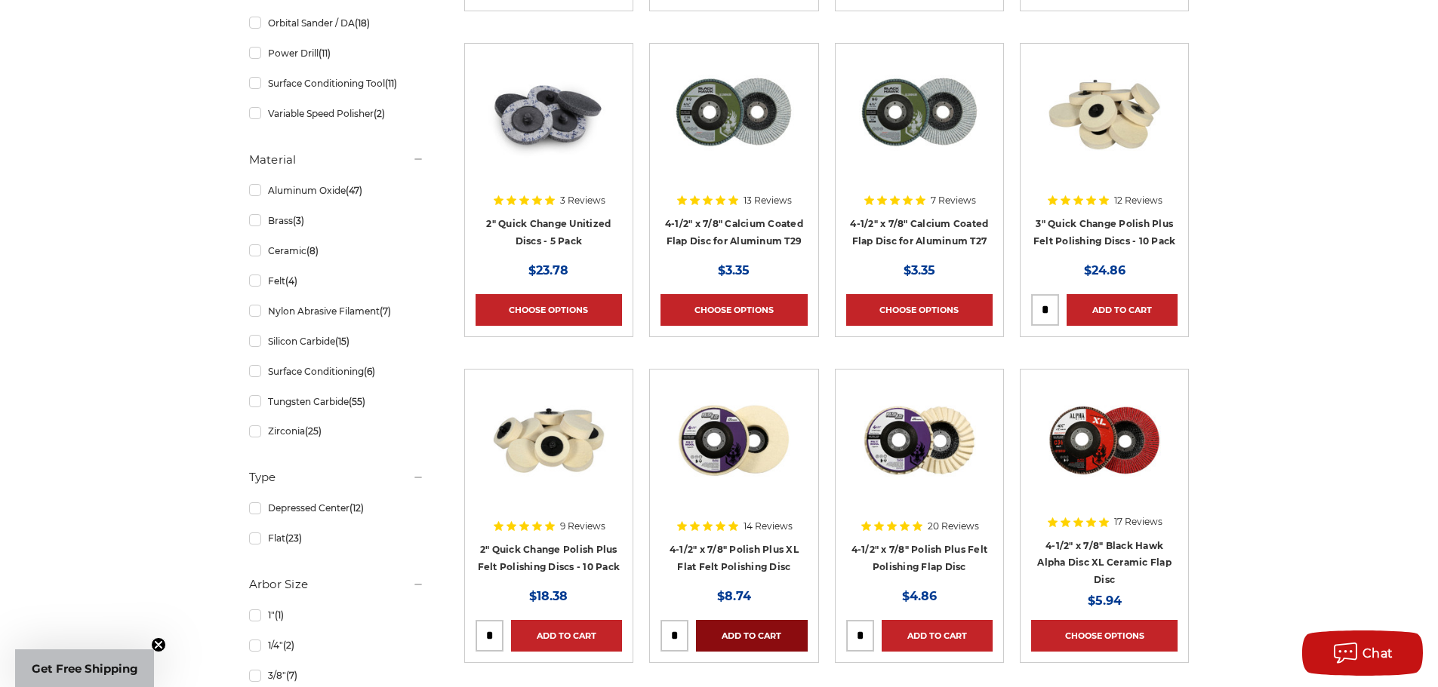
scroll to position [755, 0]
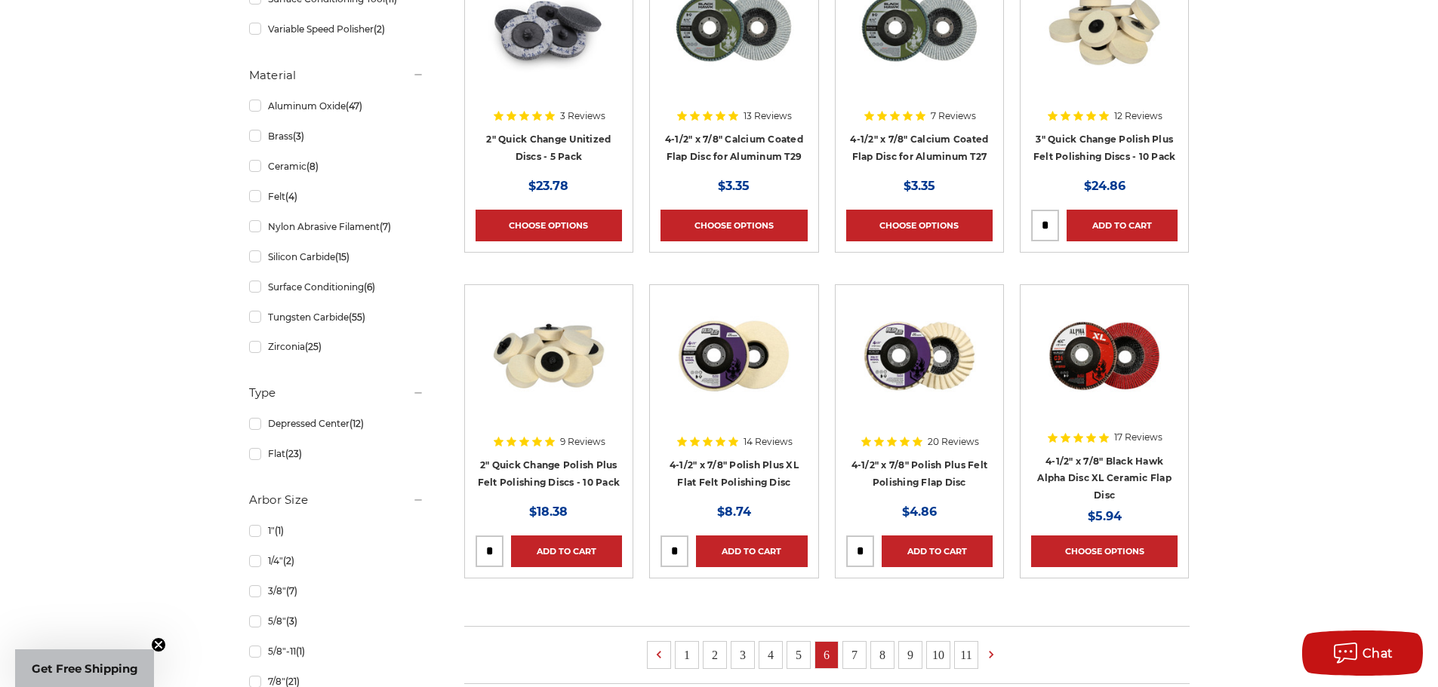
click at [853, 652] on link "7" at bounding box center [854, 655] width 23 height 26
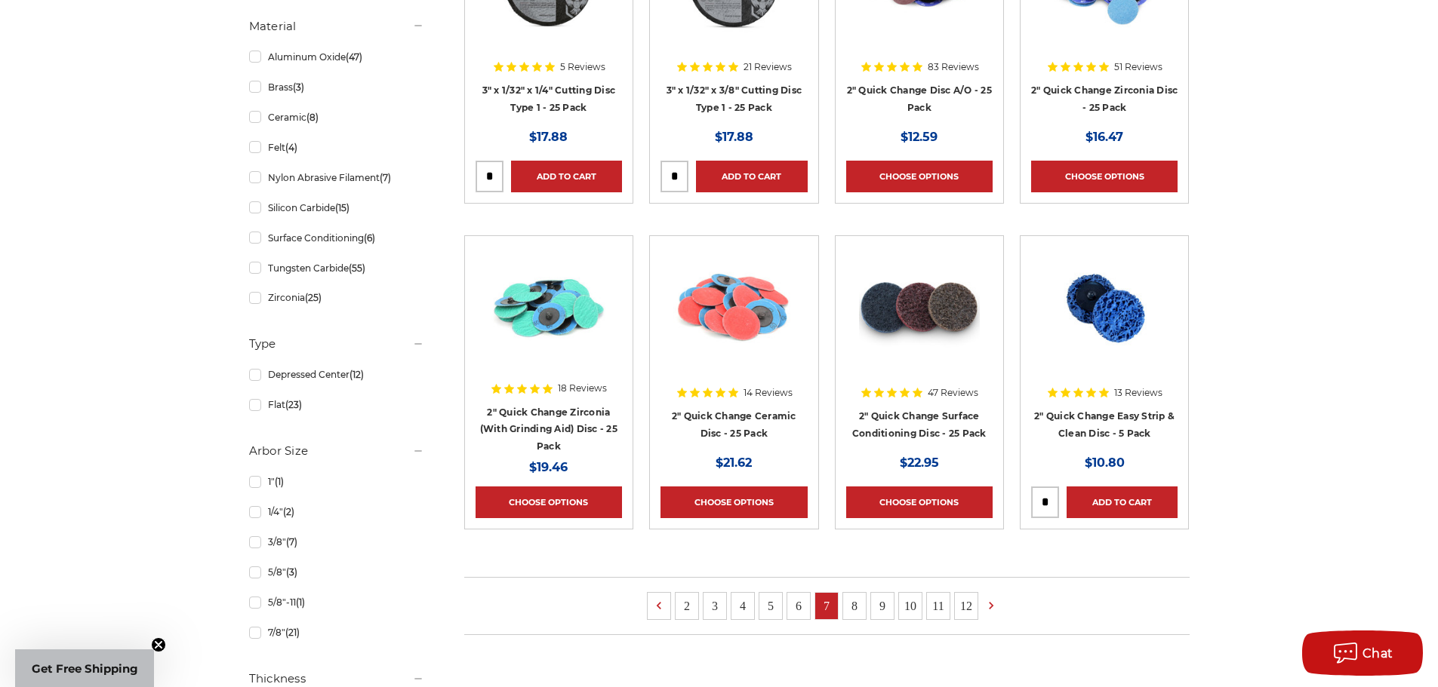
scroll to position [830, 0]
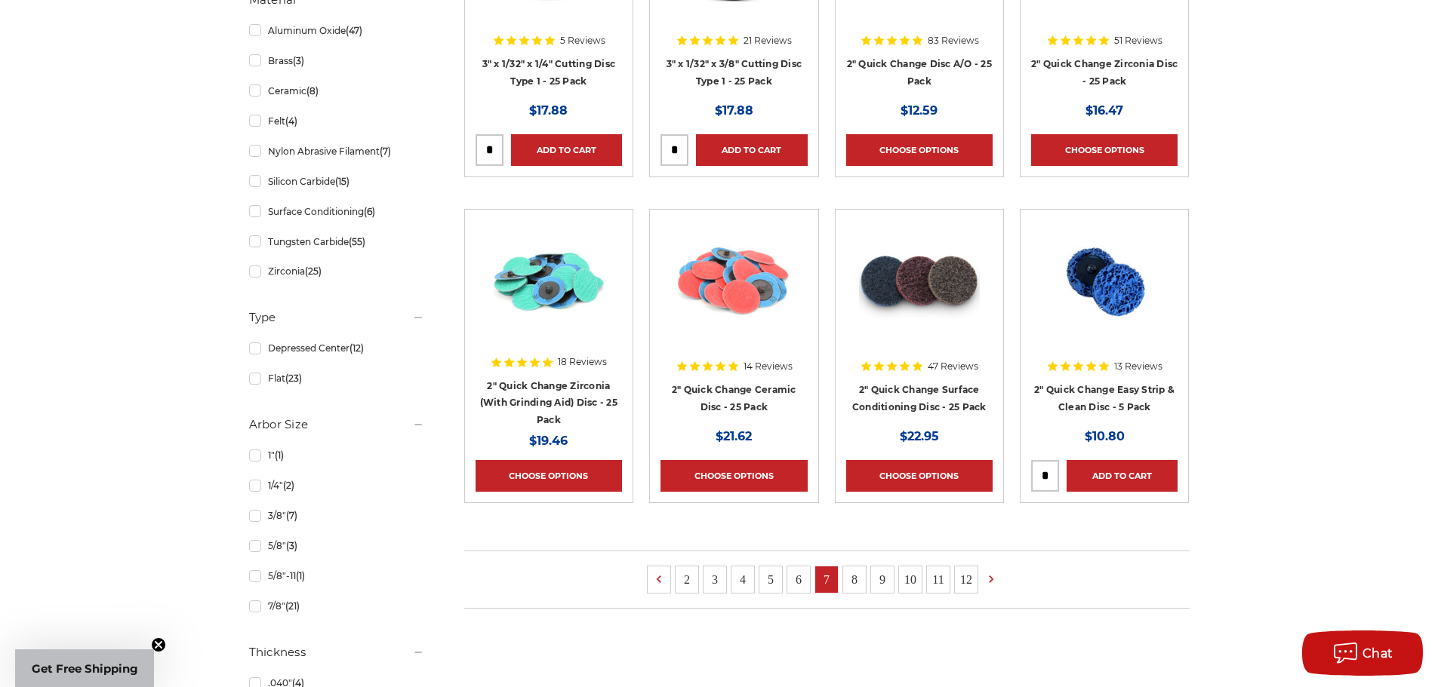
click at [850, 577] on link "8" at bounding box center [854, 580] width 23 height 26
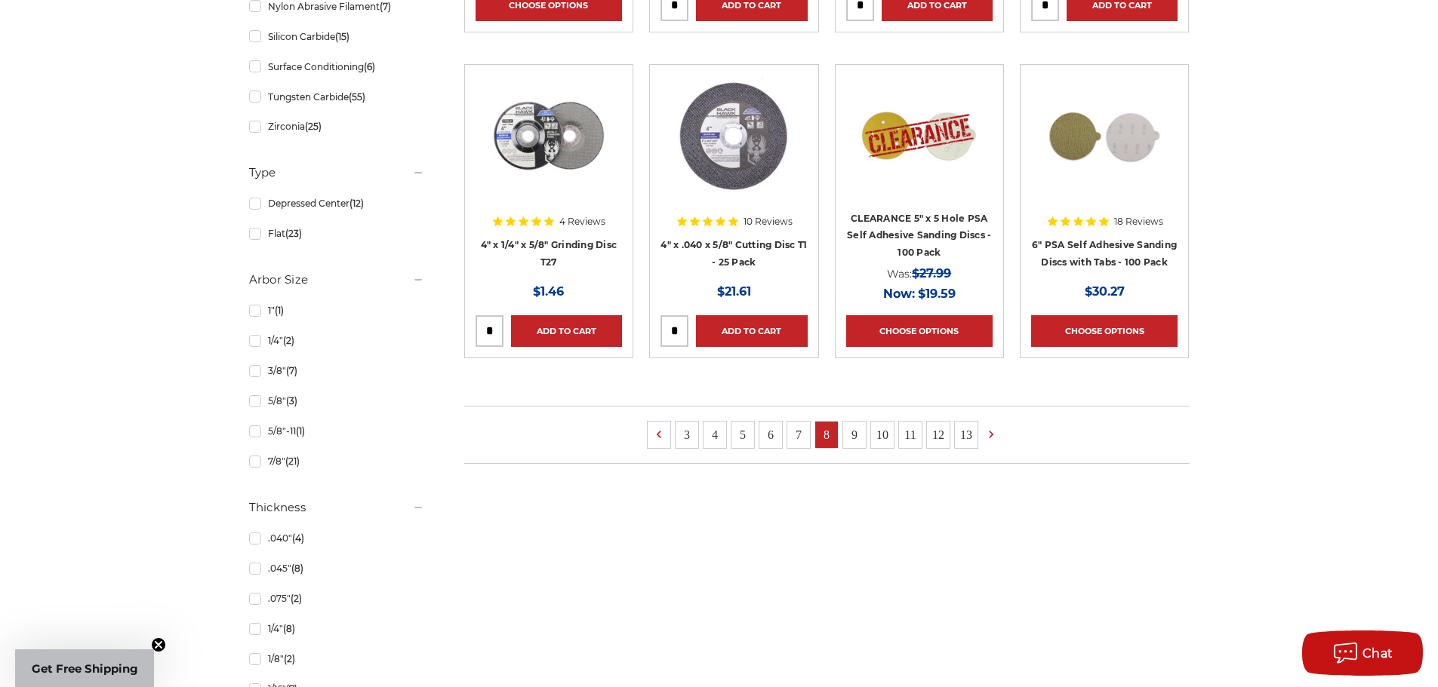
scroll to position [981, 0]
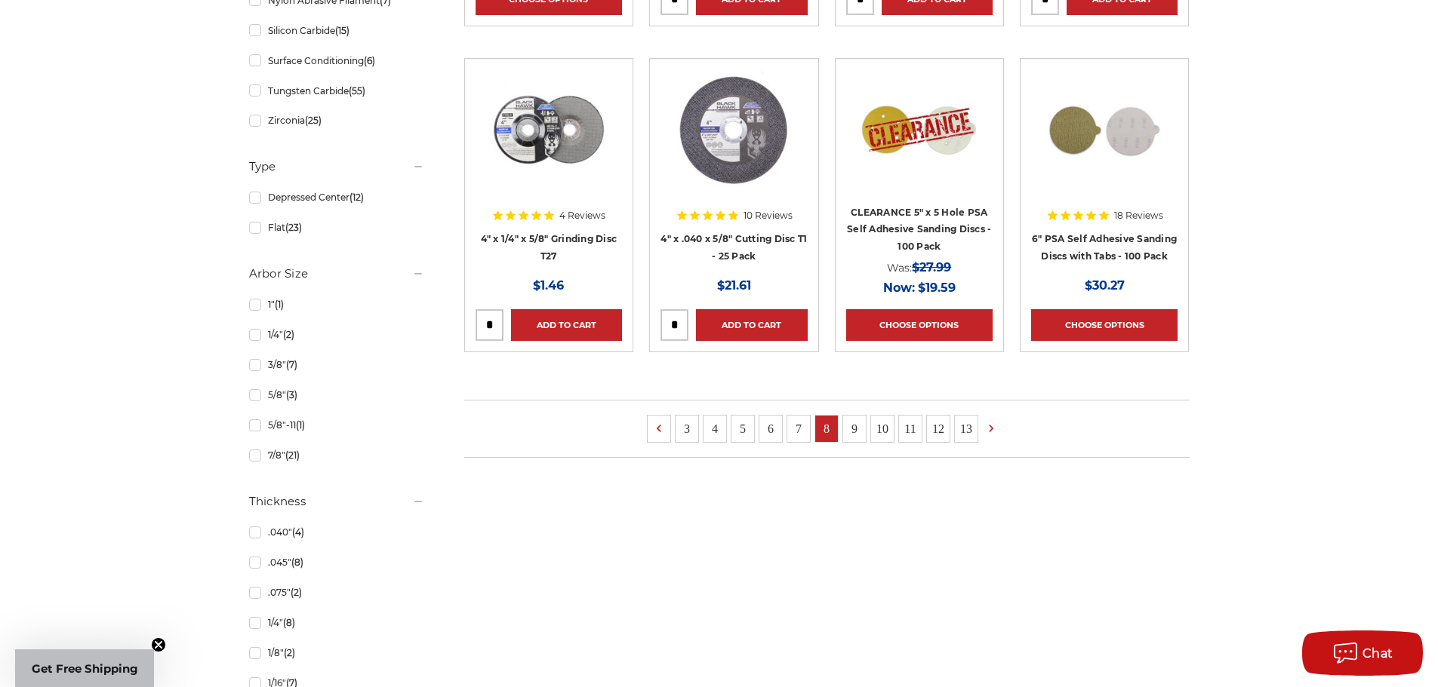
click at [850, 432] on link "9" at bounding box center [854, 429] width 23 height 26
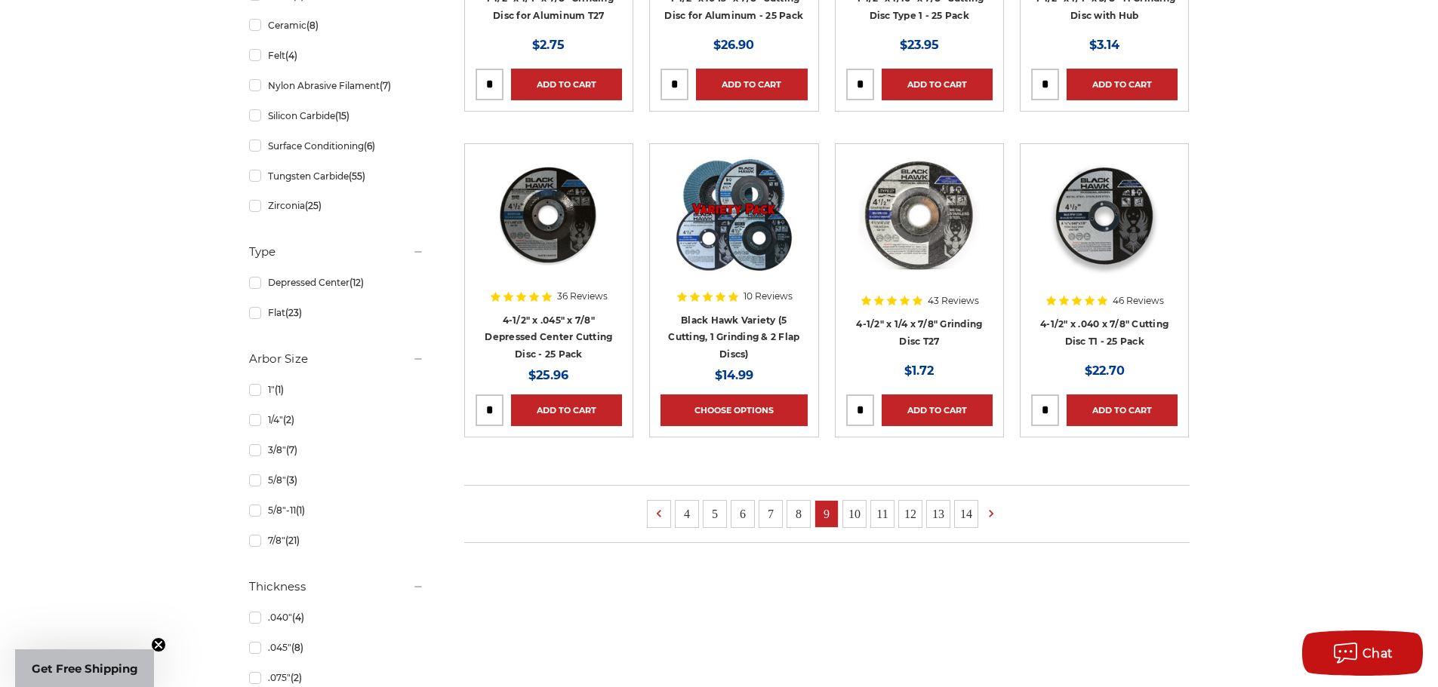
scroll to position [1056, 0]
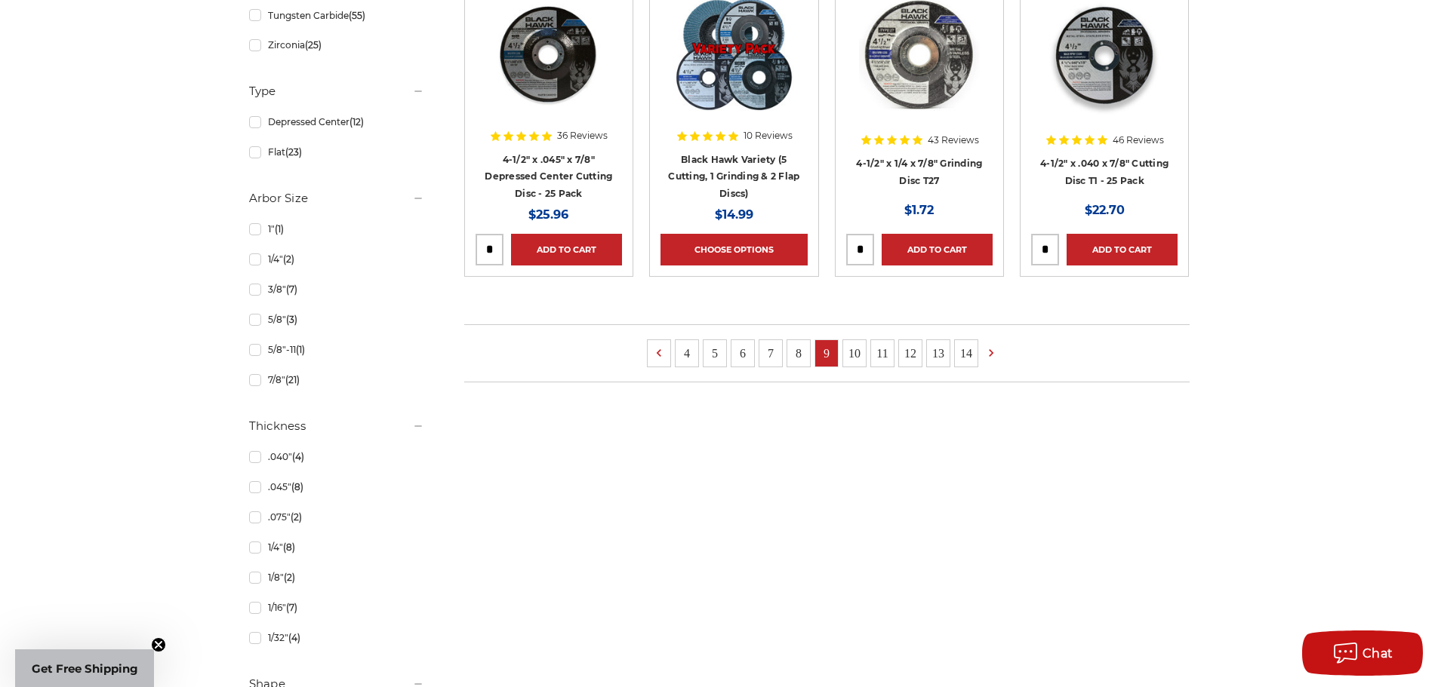
click at [856, 358] on link "10" at bounding box center [854, 353] width 23 height 26
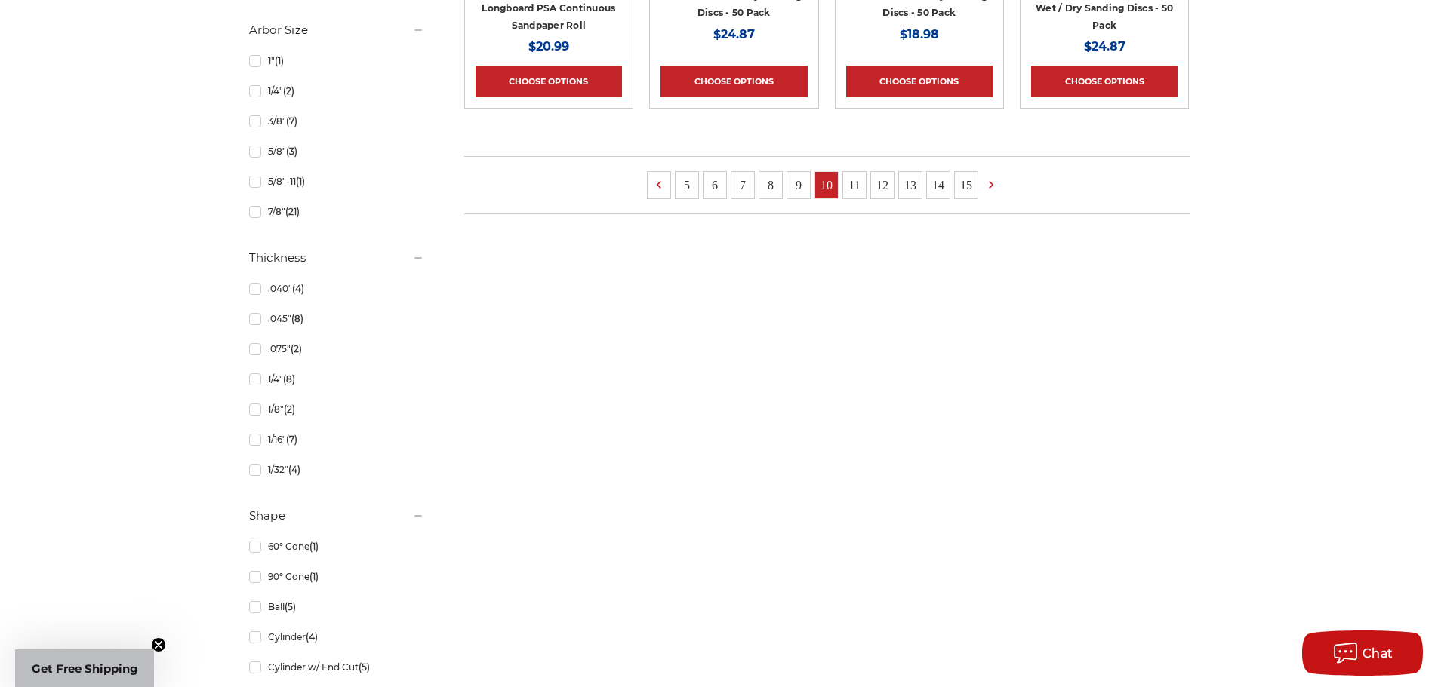
scroll to position [1283, 0]
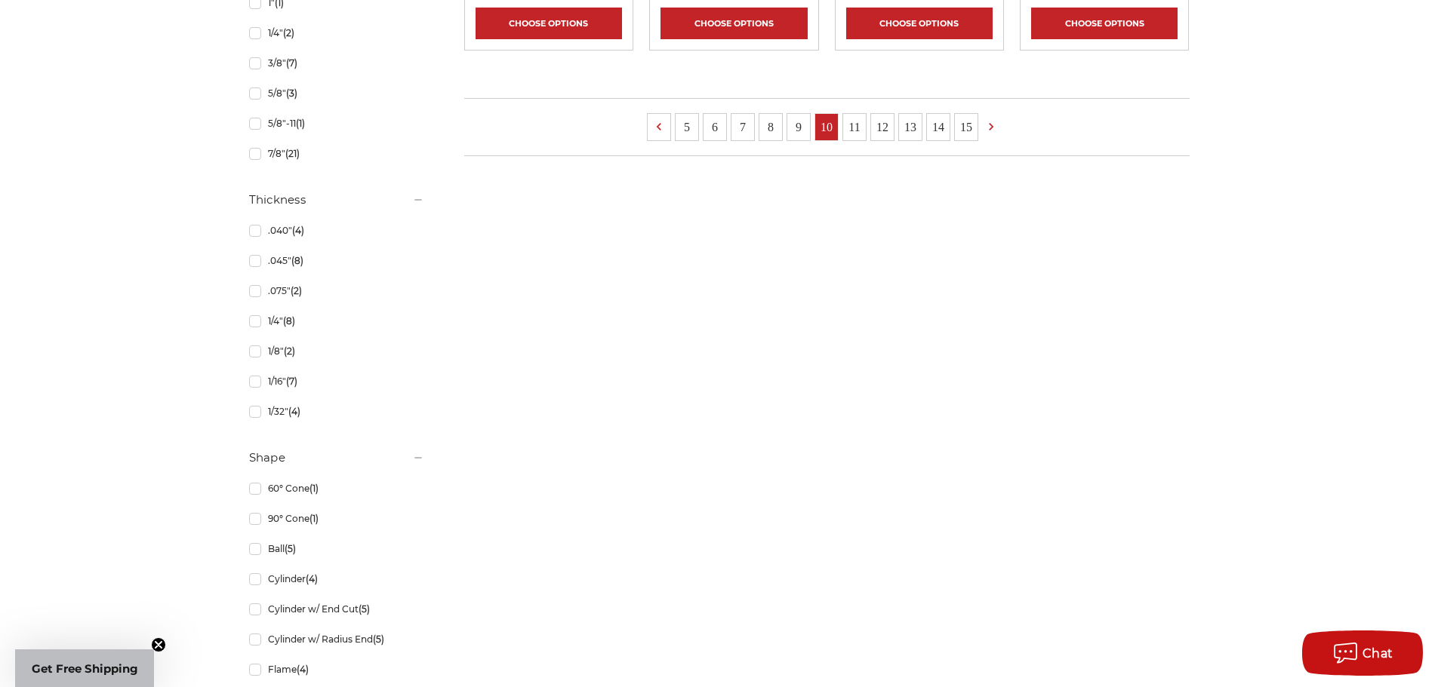
click at [845, 134] on link "11" at bounding box center [854, 127] width 23 height 26
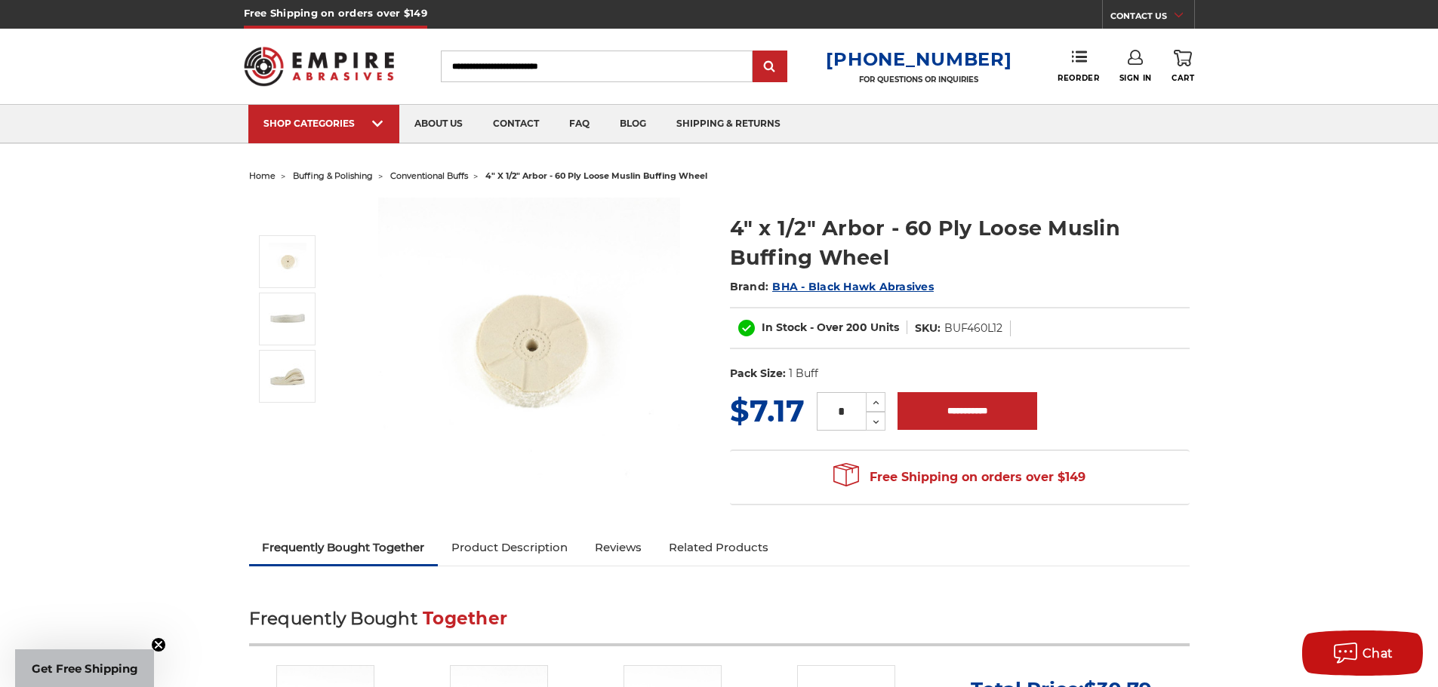
drag, startPoint x: 174, startPoint y: 246, endPoint x: 0, endPoint y: 285, distance: 178.7
